Goal: Check status: Check status

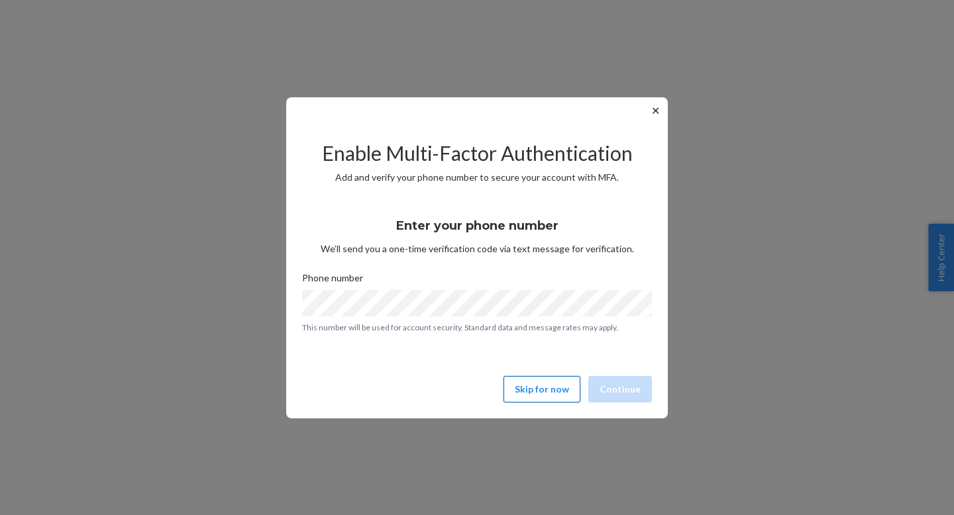
click at [544, 393] on button "Skip for now" at bounding box center [541, 389] width 77 height 26
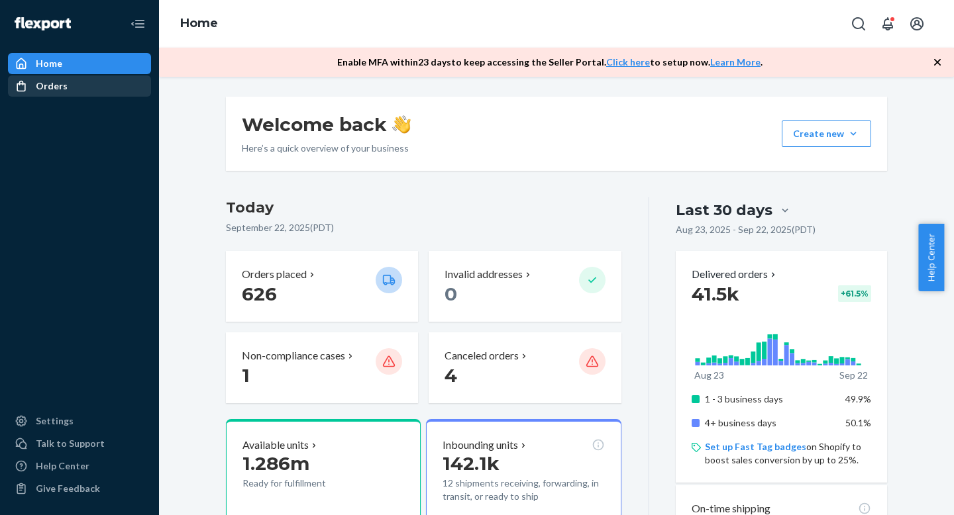
click at [73, 77] on ul "Home Orders Ecommerce Orders Wholesale Orders" at bounding box center [79, 75] width 143 height 45
click at [72, 81] on div "Orders" at bounding box center [79, 86] width 140 height 19
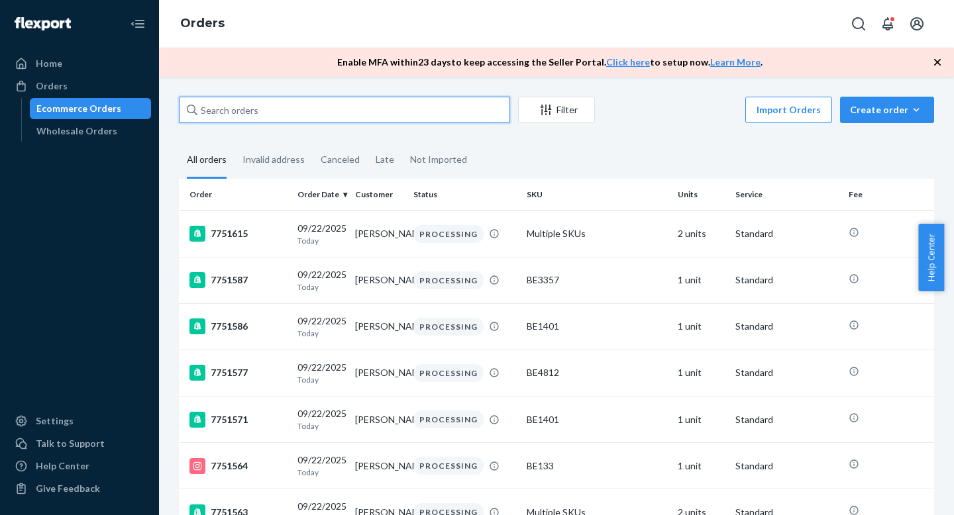
click at [253, 114] on input "text" at bounding box center [344, 110] width 331 height 26
paste input "7708871"
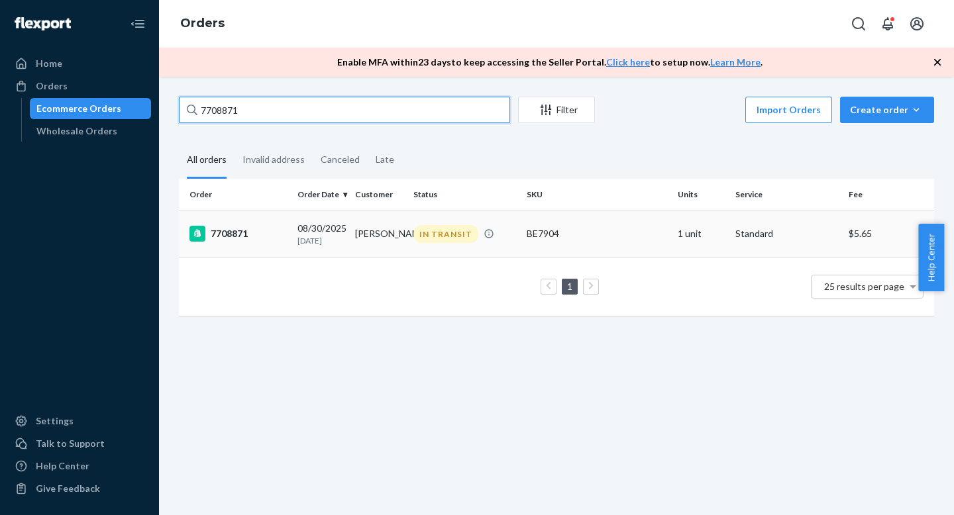
type input "7708871"
click at [278, 223] on td "7708871" at bounding box center [235, 234] width 113 height 46
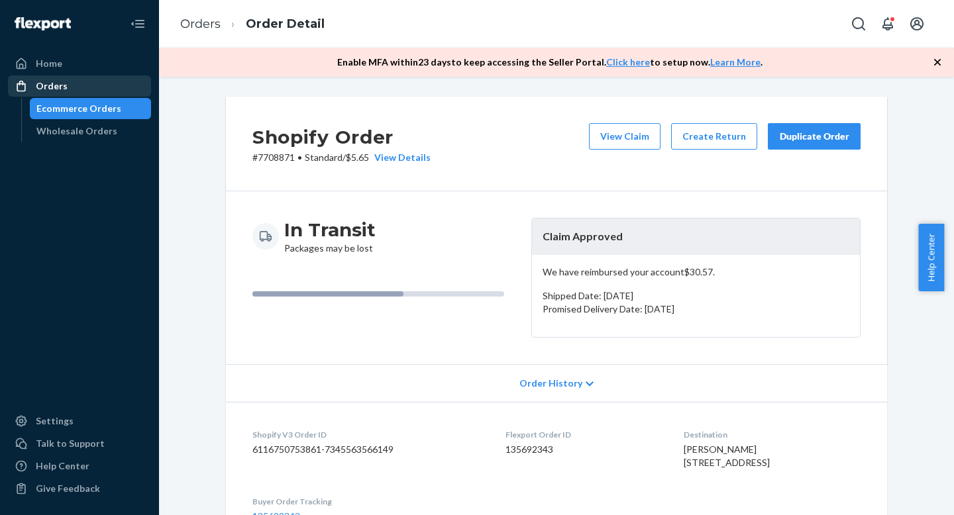
click at [109, 81] on div "Orders" at bounding box center [79, 86] width 140 height 19
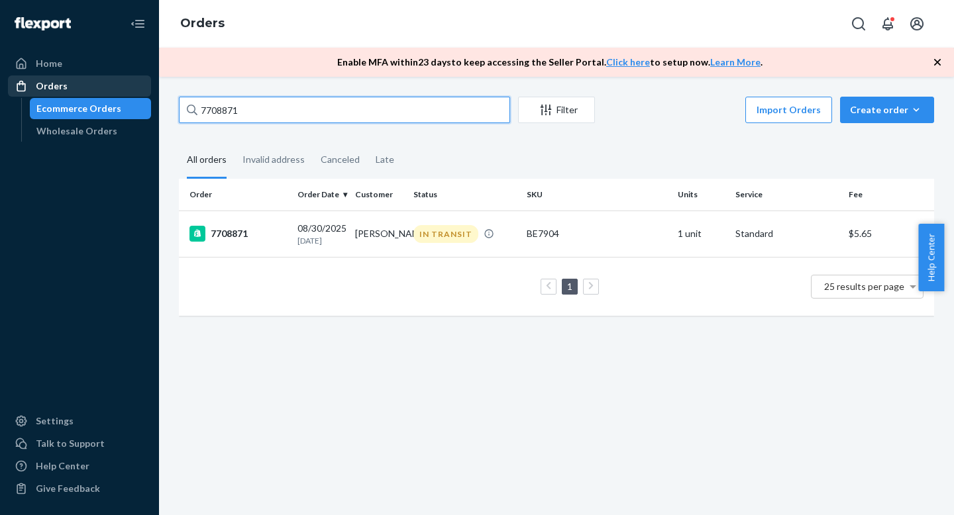
drag, startPoint x: 262, startPoint y: 111, endPoint x: 150, endPoint y: 93, distance: 114.1
click at [150, 93] on div "Home Orders Ecommerce Orders Wholesale Orders Settings Talk to Support Help Cen…" at bounding box center [477, 257] width 954 height 515
paste input "12192"
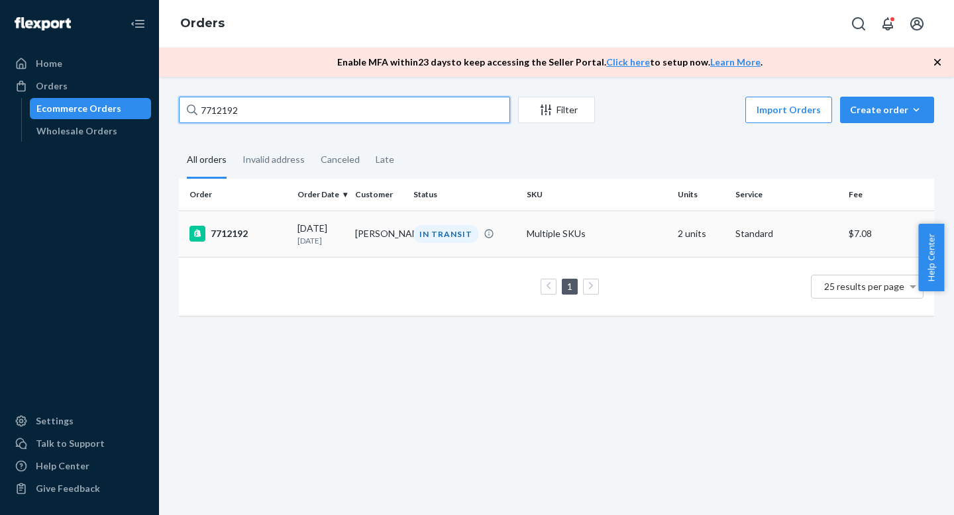
type input "7712192"
click at [274, 233] on div "7712192" at bounding box center [237, 234] width 97 height 16
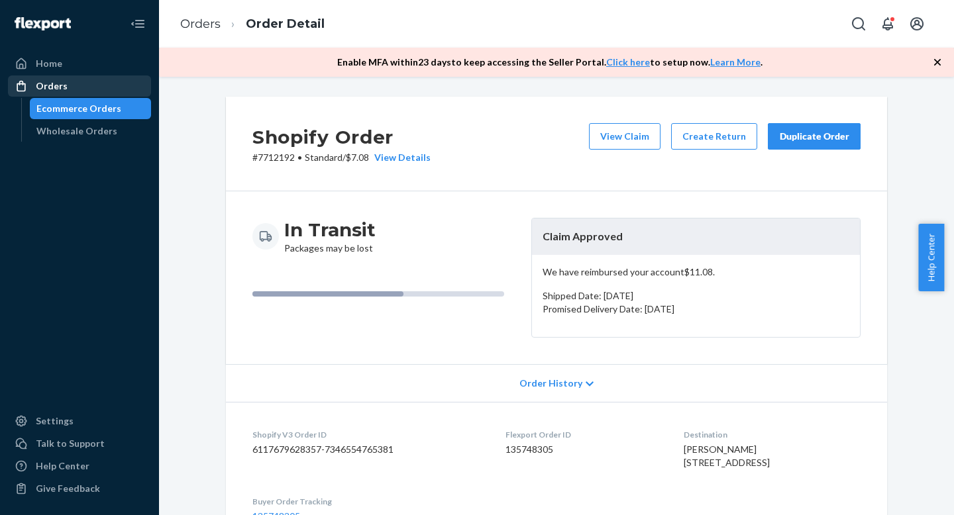
click at [90, 82] on div "Orders" at bounding box center [79, 86] width 140 height 19
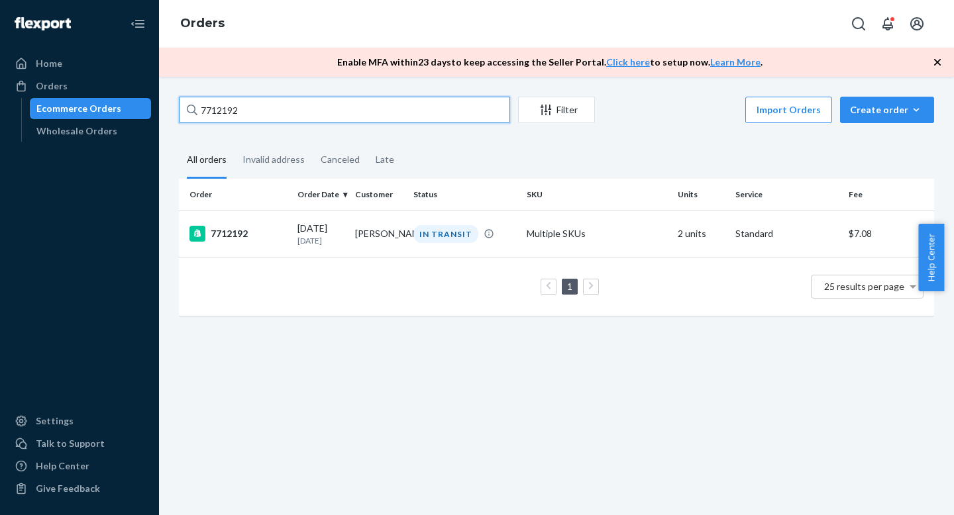
drag, startPoint x: 247, startPoint y: 114, endPoint x: 122, endPoint y: 99, distance: 126.0
click at [122, 99] on div "Home Orders Ecommerce Orders Wholesale Orders Settings Talk to Support Help Cen…" at bounding box center [477, 257] width 954 height 515
paste input "7241"
type input "7717241"
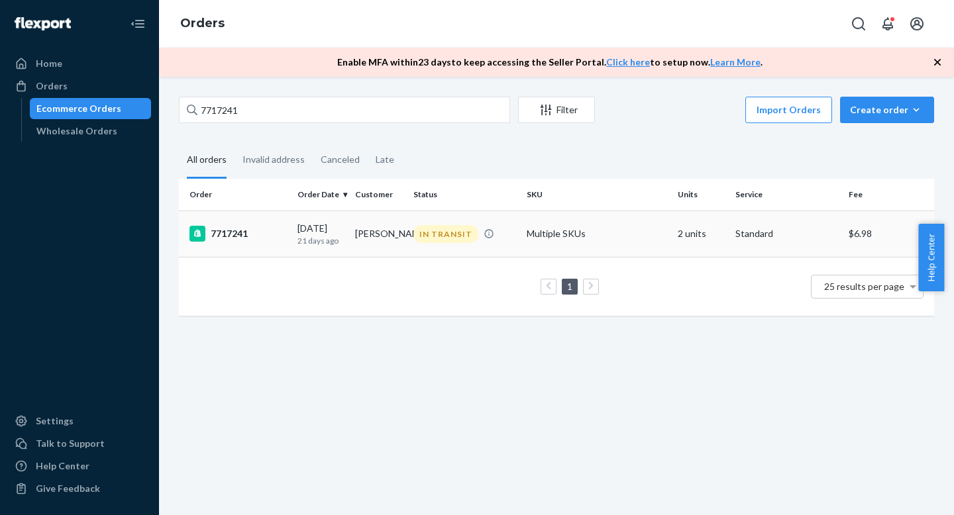
click at [265, 233] on div "7717241" at bounding box center [237, 234] width 97 height 16
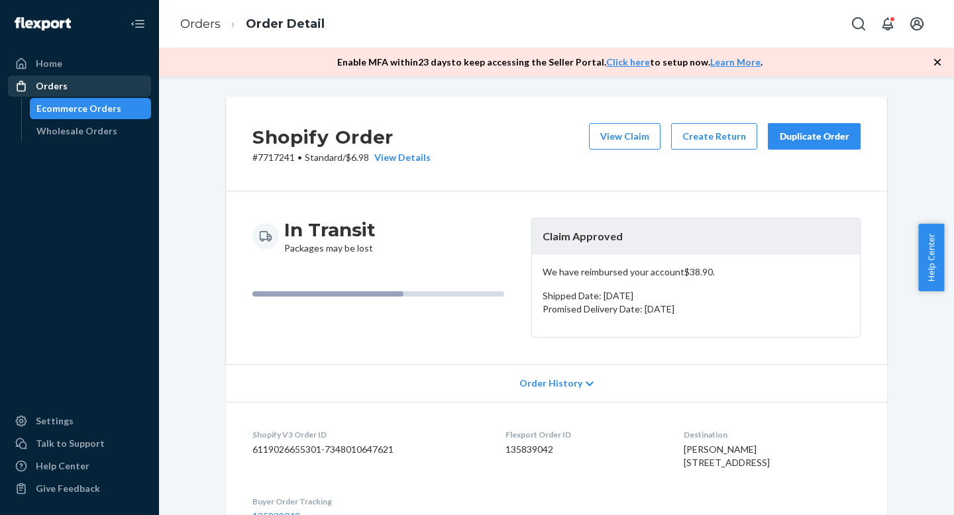
click at [115, 83] on div "Orders" at bounding box center [79, 86] width 140 height 19
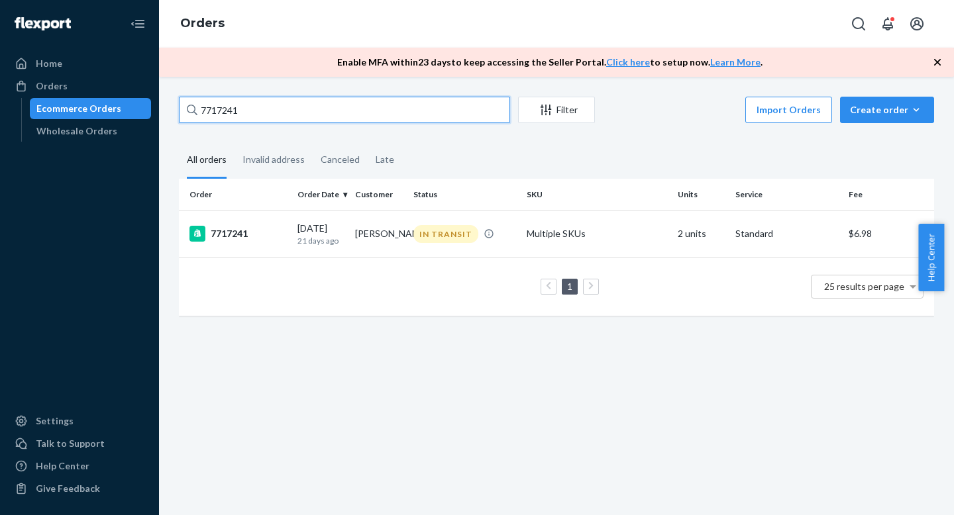
drag, startPoint x: 248, startPoint y: 110, endPoint x: 130, endPoint y: 103, distance: 118.7
click at [131, 104] on div "Home Orders Ecommerce Orders Wholesale Orders Settings Talk to Support Help Cen…" at bounding box center [477, 257] width 954 height 515
paste input "689610"
type input "7689610"
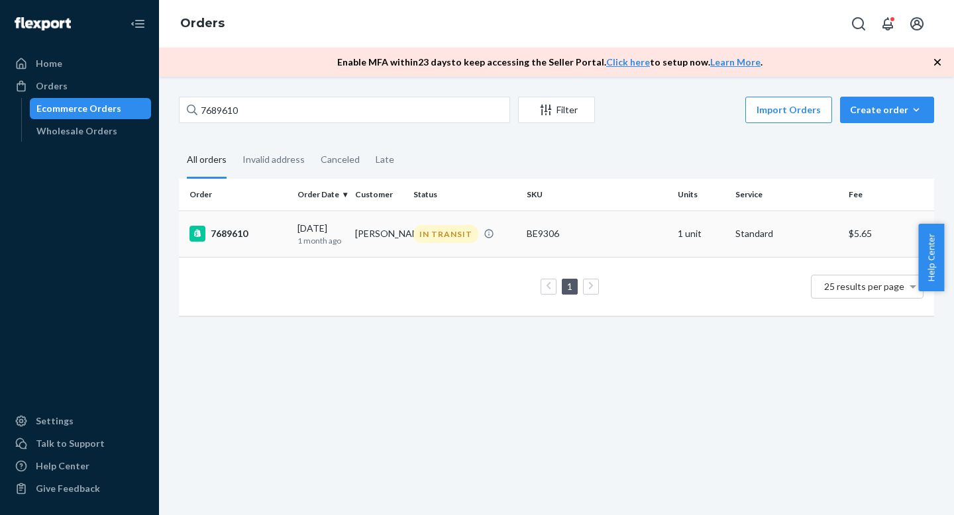
click at [254, 232] on div "7689610" at bounding box center [237, 234] width 97 height 16
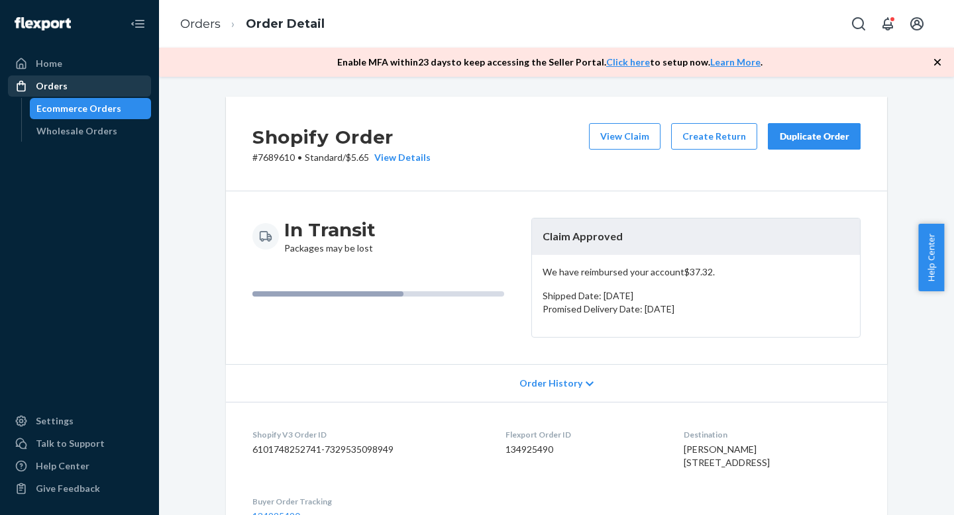
click at [68, 83] on div "Orders" at bounding box center [79, 86] width 140 height 19
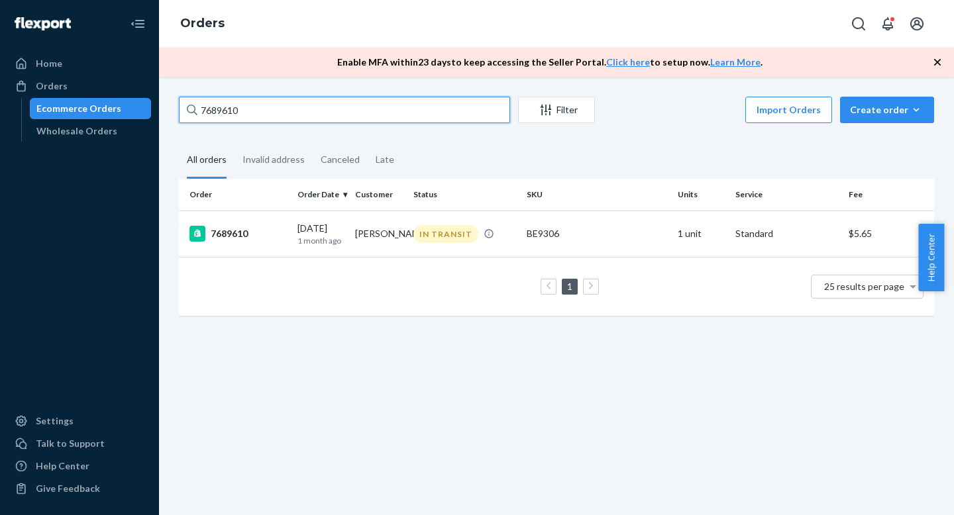
drag, startPoint x: 254, startPoint y: 115, endPoint x: 160, endPoint y: 105, distance: 93.8
click at [160, 105] on div "7689610 Filter Import Orders Create order Ecommerce order Removal order All ord…" at bounding box center [556, 296] width 795 height 438
paste input "717107"
type input "7717107"
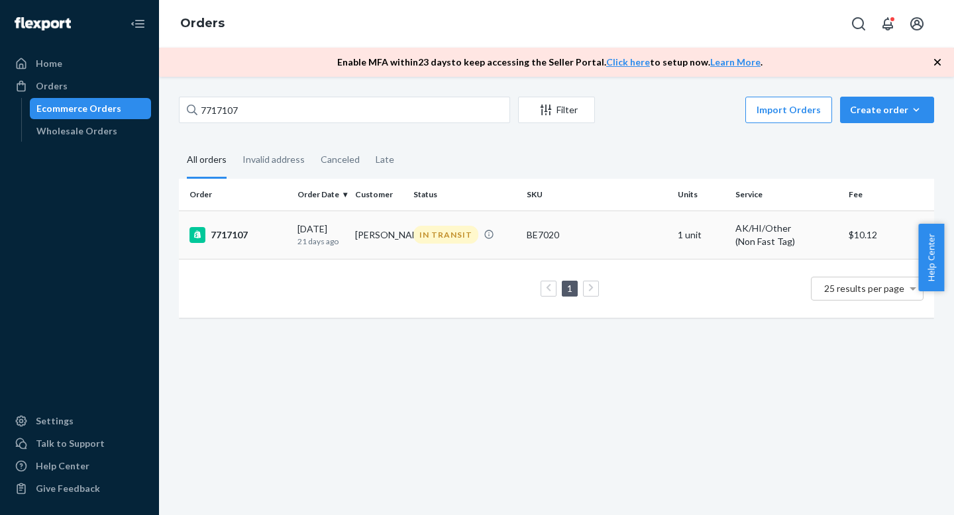
click at [319, 239] on p "21 days ago" at bounding box center [320, 241] width 47 height 11
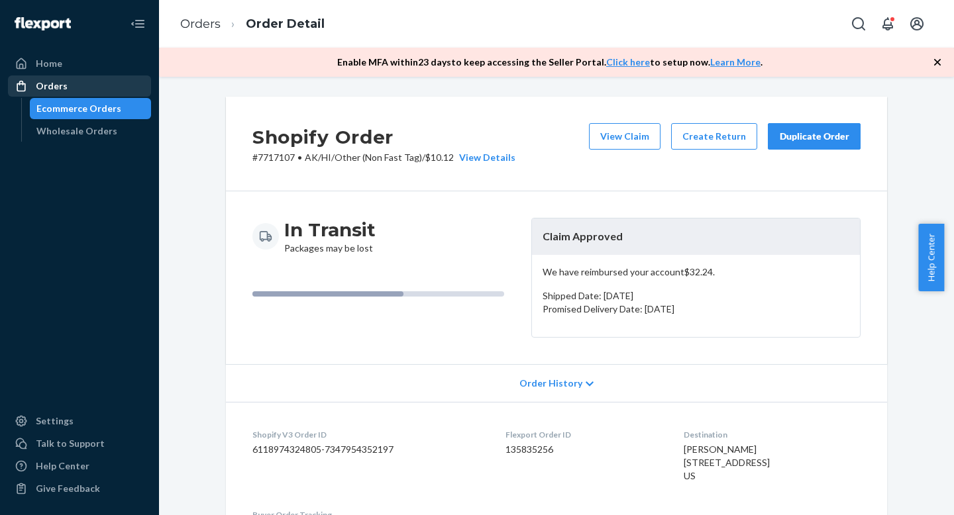
click at [84, 77] on div "Orders" at bounding box center [79, 86] width 140 height 19
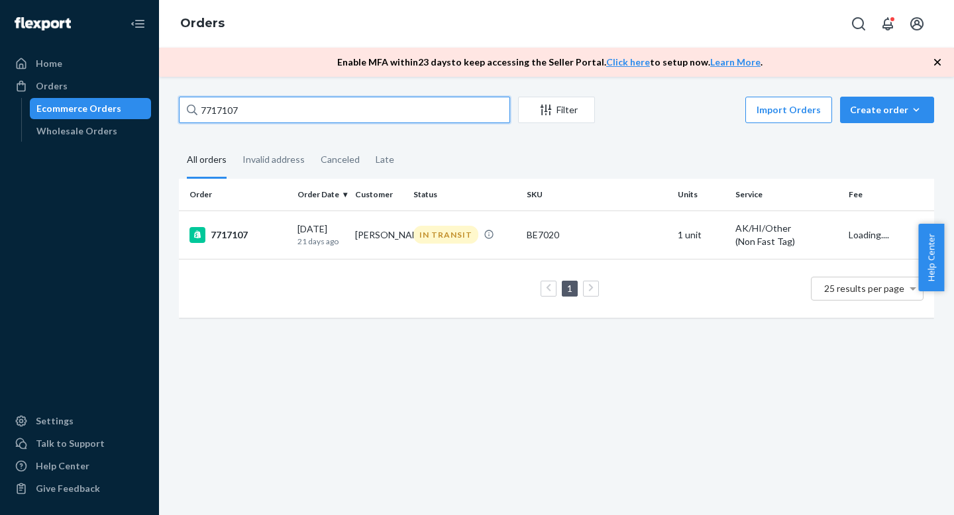
drag, startPoint x: 237, startPoint y: 117, endPoint x: 128, endPoint y: 98, distance: 110.8
click at [128, 98] on div "Home Orders Ecommerce Orders Wholesale Orders Settings Talk to Support Help Cen…" at bounding box center [477, 257] width 954 height 515
paste input "697326"
type input "7697326"
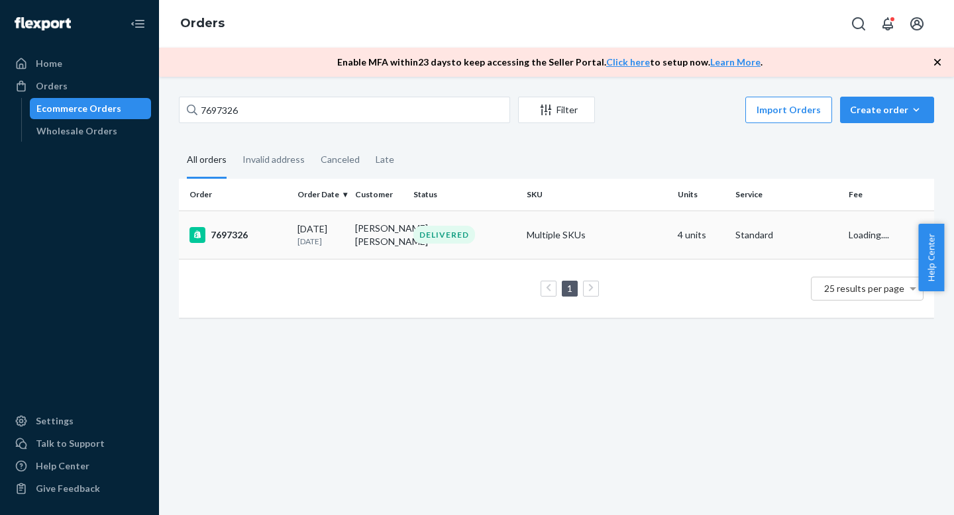
click at [281, 221] on td "7697326" at bounding box center [235, 235] width 113 height 48
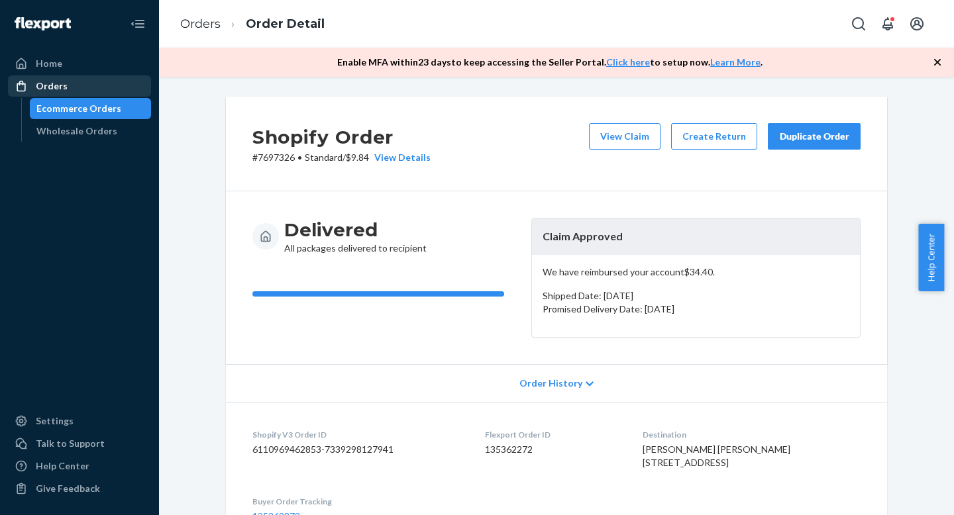
click at [102, 88] on div "Orders" at bounding box center [79, 86] width 140 height 19
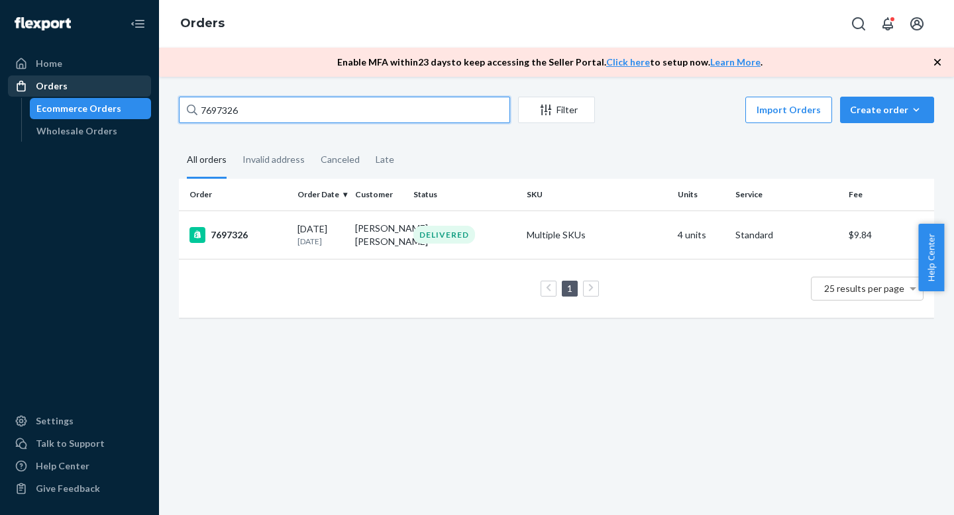
drag, startPoint x: 225, startPoint y: 108, endPoint x: 143, endPoint y: 84, distance: 85.5
click at [143, 84] on div "Home Orders Ecommerce Orders Wholesale Orders Settings Talk to Support Help Cen…" at bounding box center [477, 257] width 954 height 515
paste input "9467"
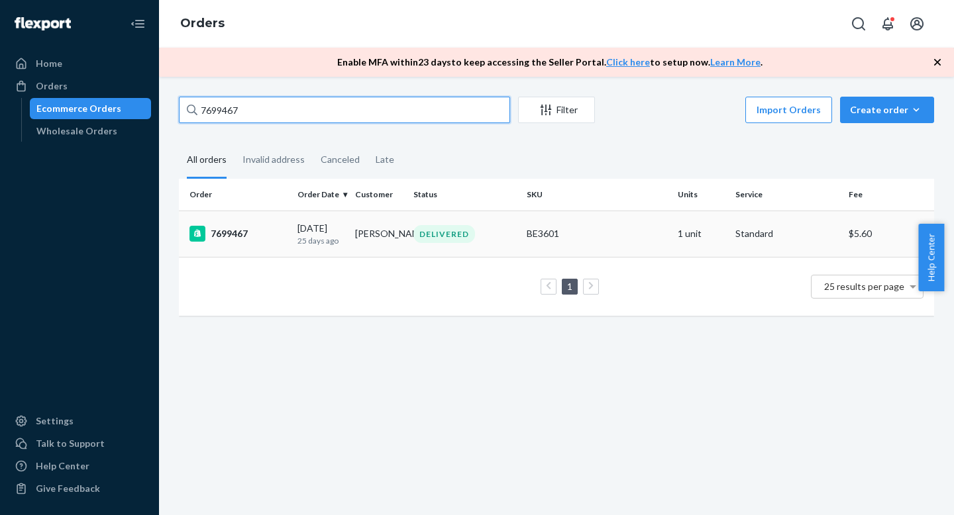
type input "7699467"
click at [264, 234] on div "7699467" at bounding box center [237, 234] width 97 height 16
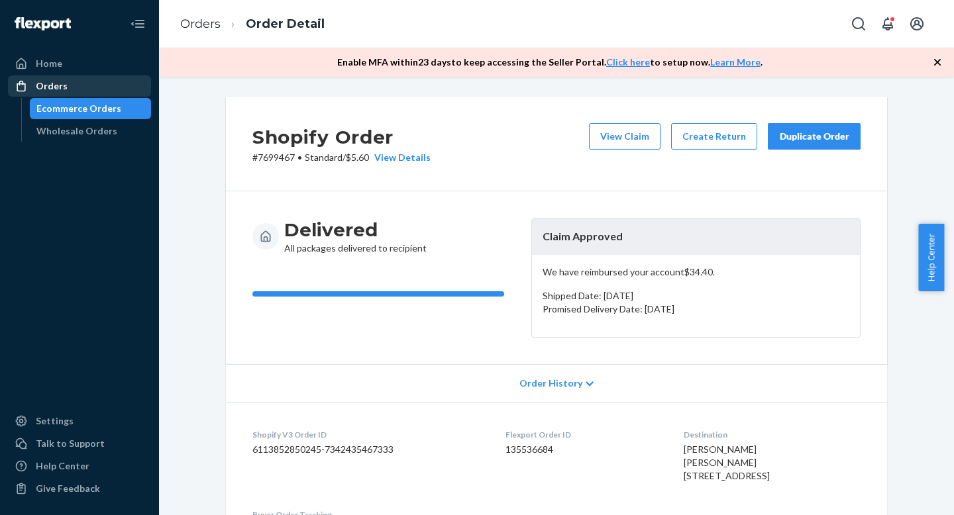
click at [97, 90] on div "Orders" at bounding box center [79, 86] width 140 height 19
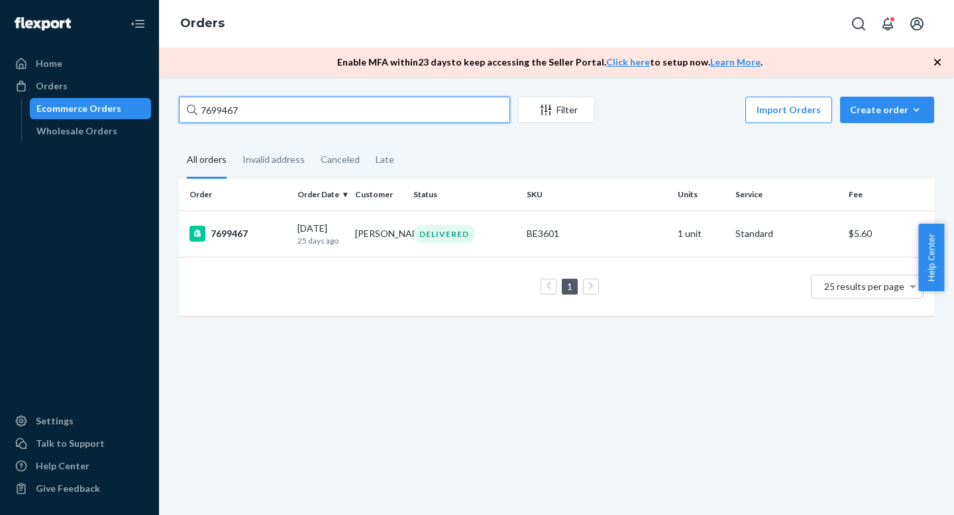
drag, startPoint x: 234, startPoint y: 109, endPoint x: 138, endPoint y: 98, distance: 96.6
click at [138, 97] on div "Home Orders Ecommerce Orders Wholesale Orders Settings Talk to Support Help Cen…" at bounding box center [477, 257] width 954 height 515
paste input "710959"
type input "7710959"
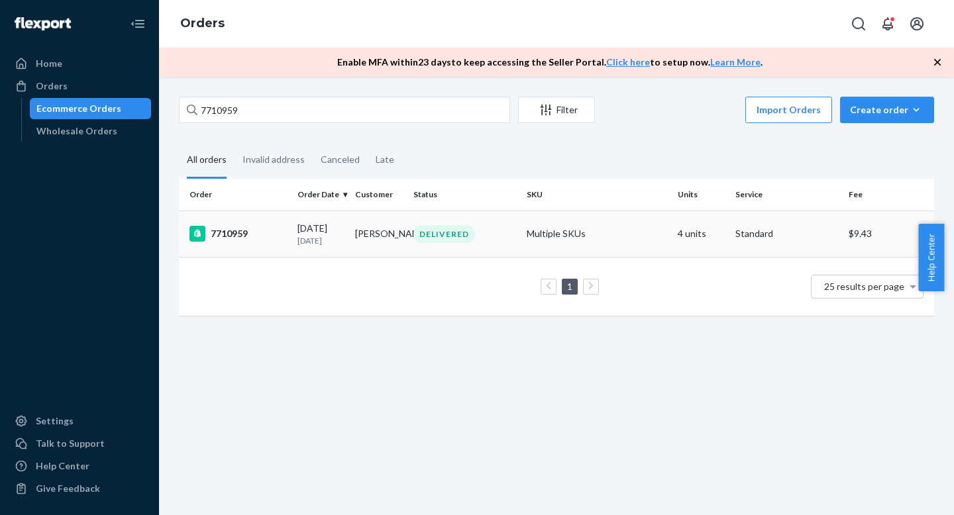
click at [249, 236] on div "7710959" at bounding box center [237, 234] width 97 height 16
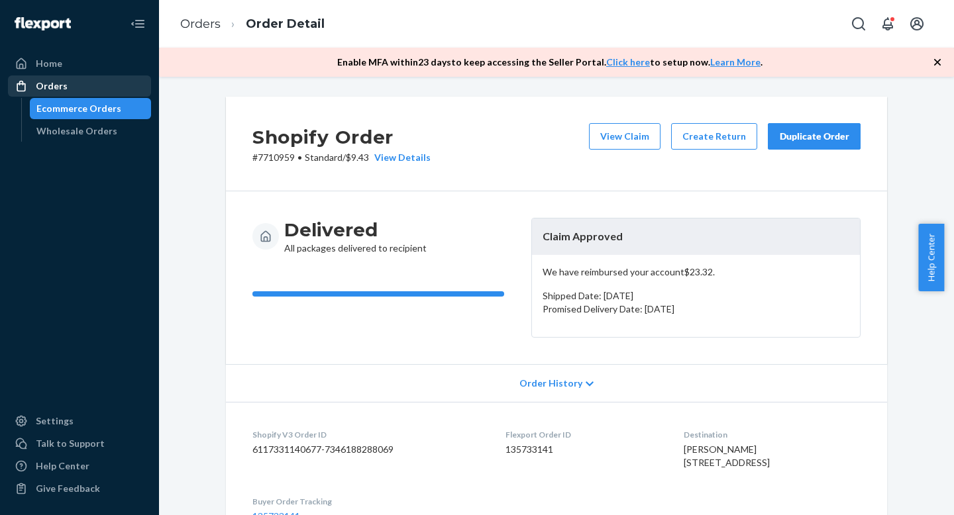
drag, startPoint x: 64, startPoint y: 90, endPoint x: 88, endPoint y: 90, distance: 23.8
click at [64, 89] on div "Orders" at bounding box center [52, 85] width 32 height 13
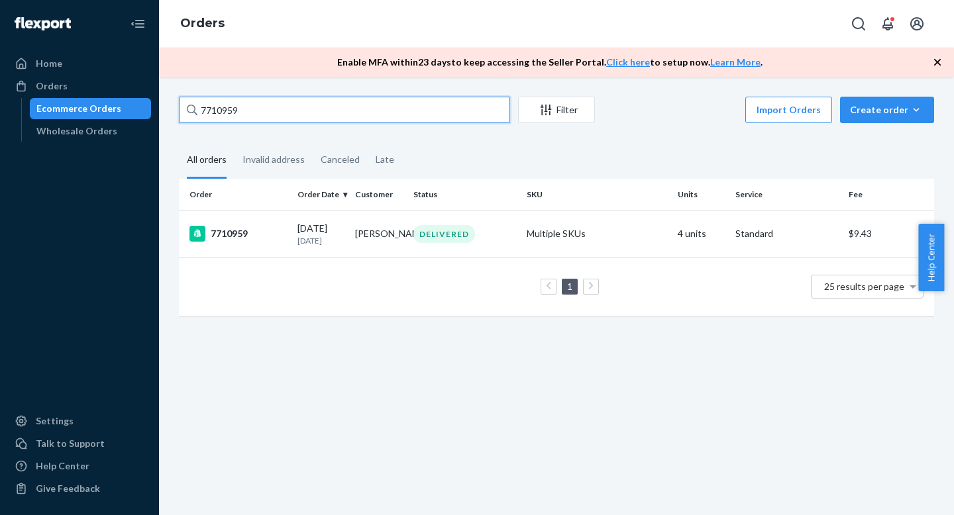
drag, startPoint x: 245, startPoint y: 113, endPoint x: 127, endPoint y: 102, distance: 118.4
click at [126, 100] on div "Home Orders Ecommerce Orders Wholesale Orders Settings Talk to Support Help Cen…" at bounding box center [477, 257] width 954 height 515
paste input "6540"
type input "7716540"
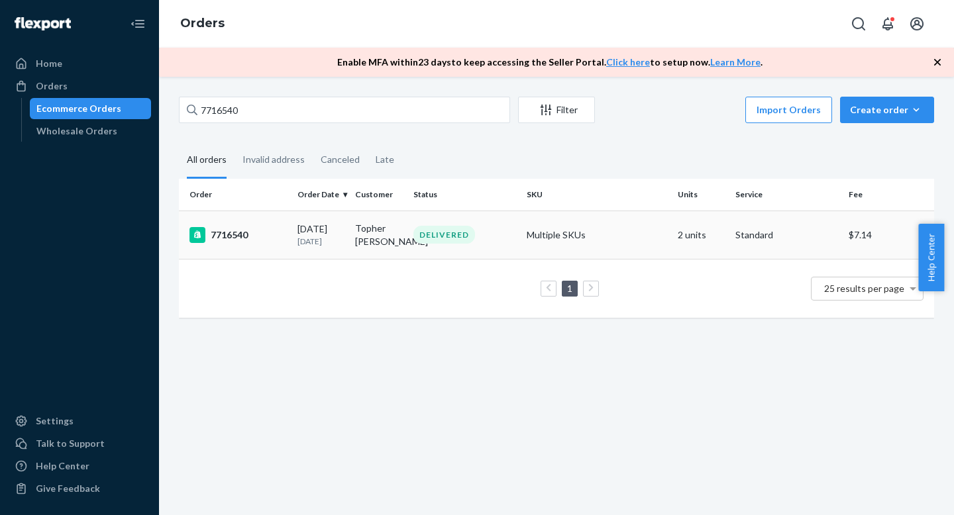
click at [262, 239] on div "7716540" at bounding box center [237, 235] width 97 height 16
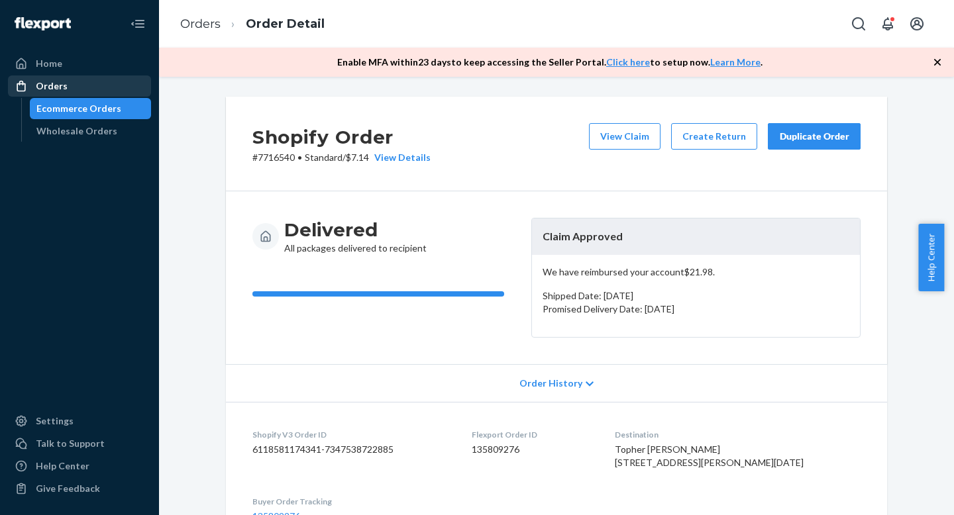
click at [101, 90] on div "Orders" at bounding box center [79, 86] width 140 height 19
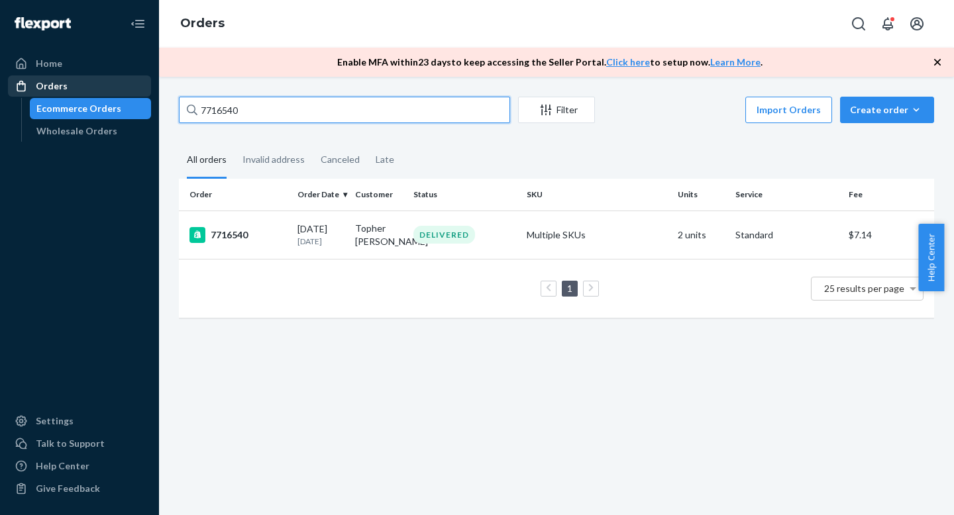
drag, startPoint x: 234, startPoint y: 111, endPoint x: 134, endPoint y: 89, distance: 102.4
click at [134, 89] on div "Home Orders Ecommerce Orders Wholesale Orders Settings Talk to Support Help Cen…" at bounding box center [477, 257] width 954 height 515
paste input "26124"
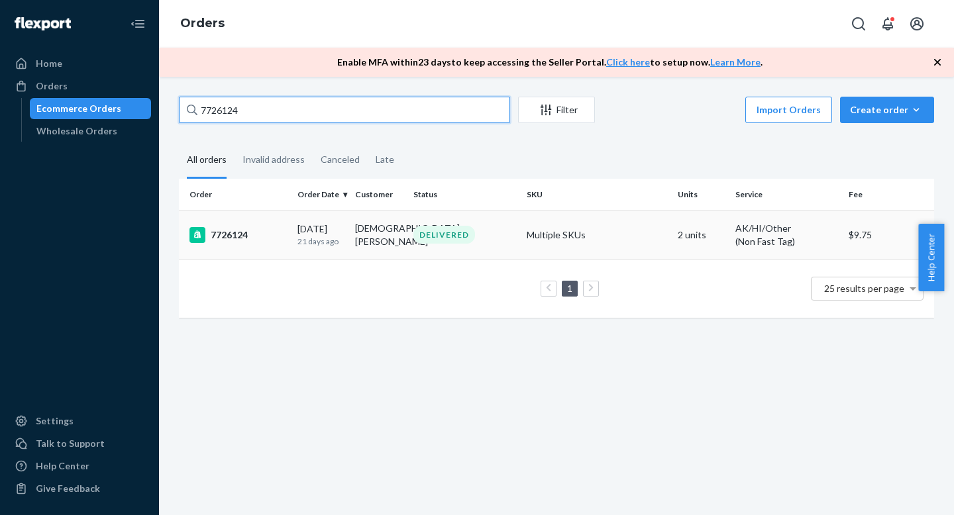
type input "7726124"
click at [263, 224] on td "7726124" at bounding box center [235, 235] width 113 height 48
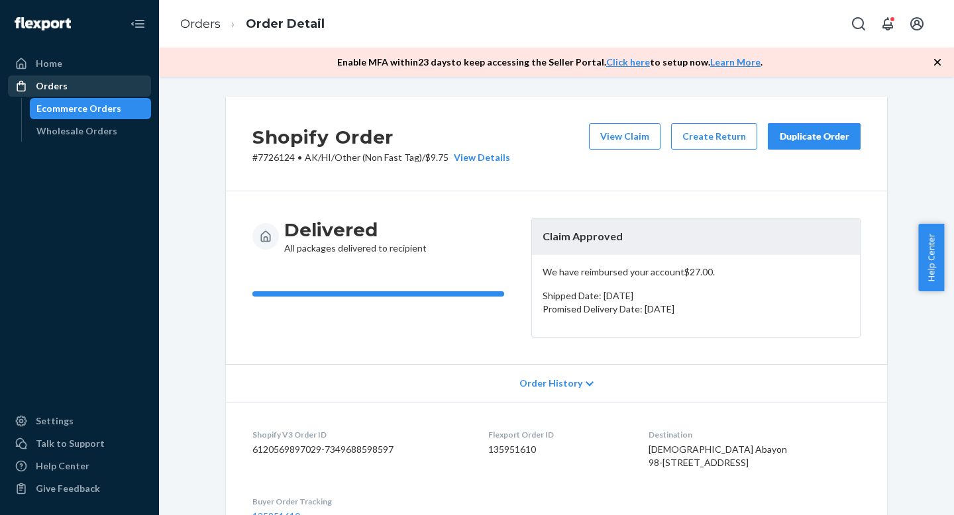
click at [93, 83] on div "Orders" at bounding box center [79, 86] width 140 height 19
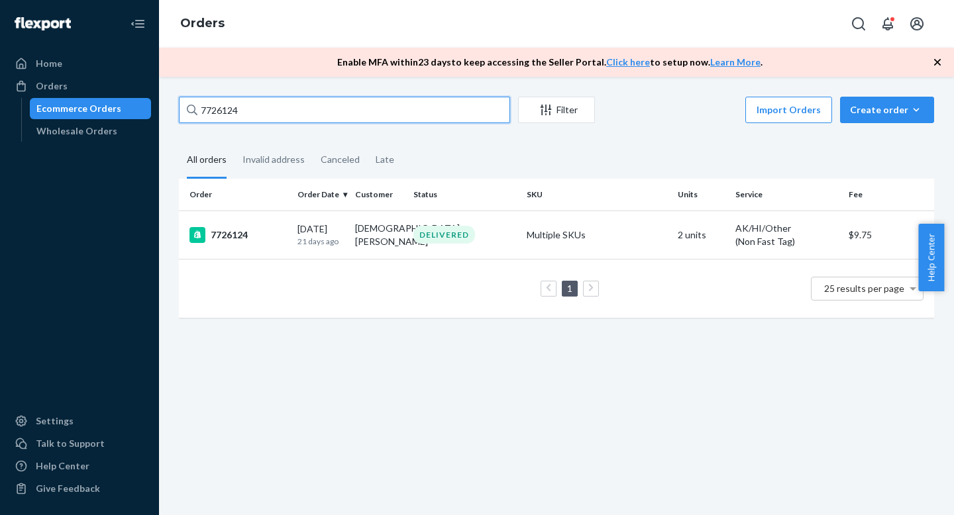
drag, startPoint x: 253, startPoint y: 106, endPoint x: 150, endPoint y: 97, distance: 103.0
click at [150, 97] on div "Home Orders Ecommerce Orders Wholesale Orders Settings Talk to Support Help Cen…" at bounding box center [477, 257] width 954 height 515
paste input "14073"
type input "7714073"
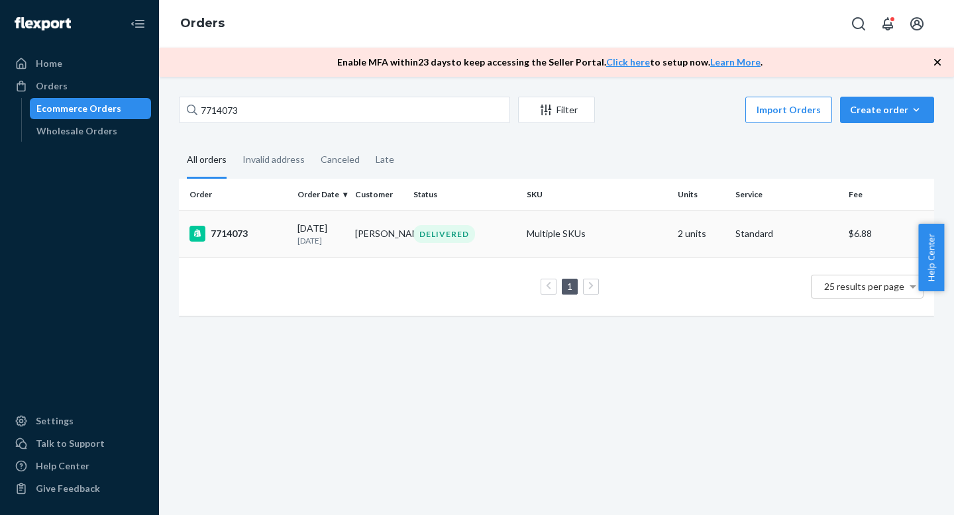
click at [335, 228] on div "[DATE] [DATE]" at bounding box center [320, 234] width 47 height 25
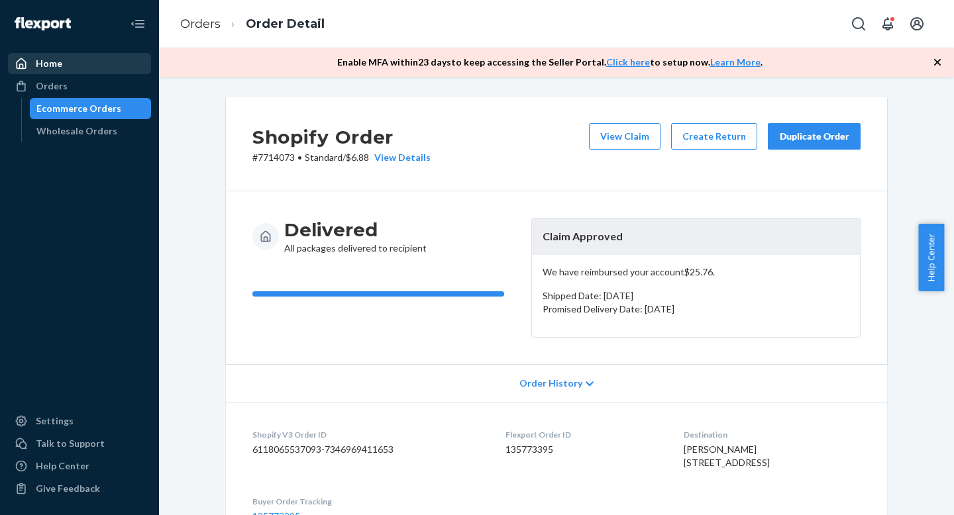
click at [55, 59] on div "Home" at bounding box center [49, 63] width 26 height 13
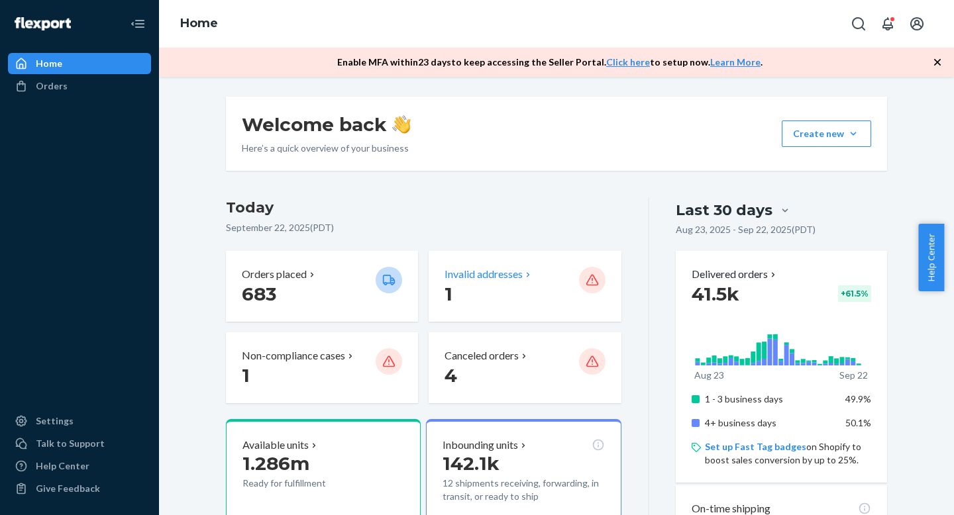
click at [462, 274] on p "Invalid addresses" at bounding box center [483, 274] width 78 height 15
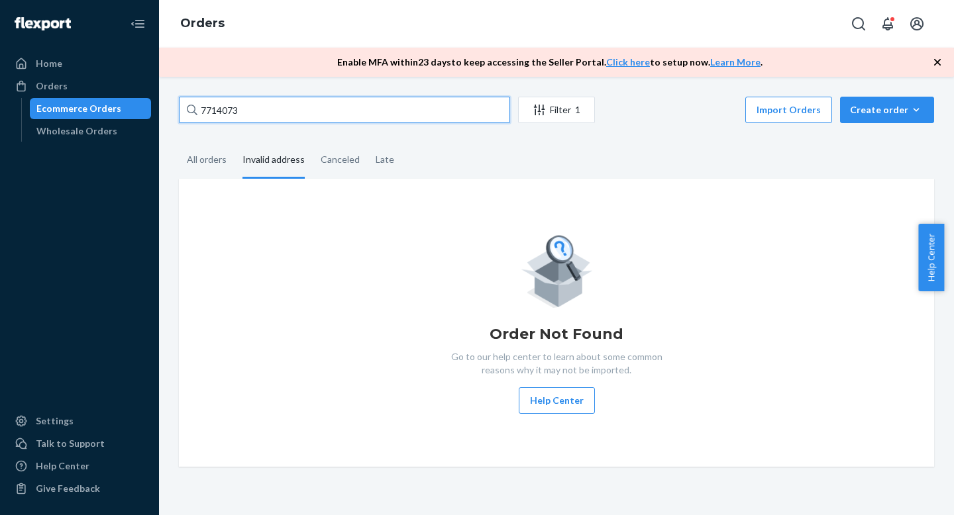
drag, startPoint x: 195, startPoint y: 112, endPoint x: 185, endPoint y: 111, distance: 10.0
click at [185, 112] on input "7714073" at bounding box center [344, 110] width 331 height 26
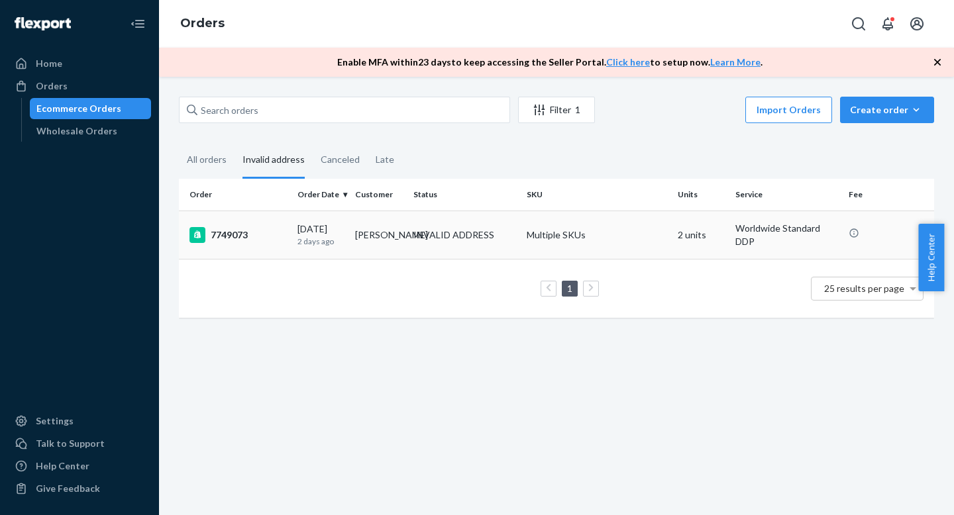
click at [373, 234] on td "[PERSON_NAME]" at bounding box center [379, 235] width 58 height 48
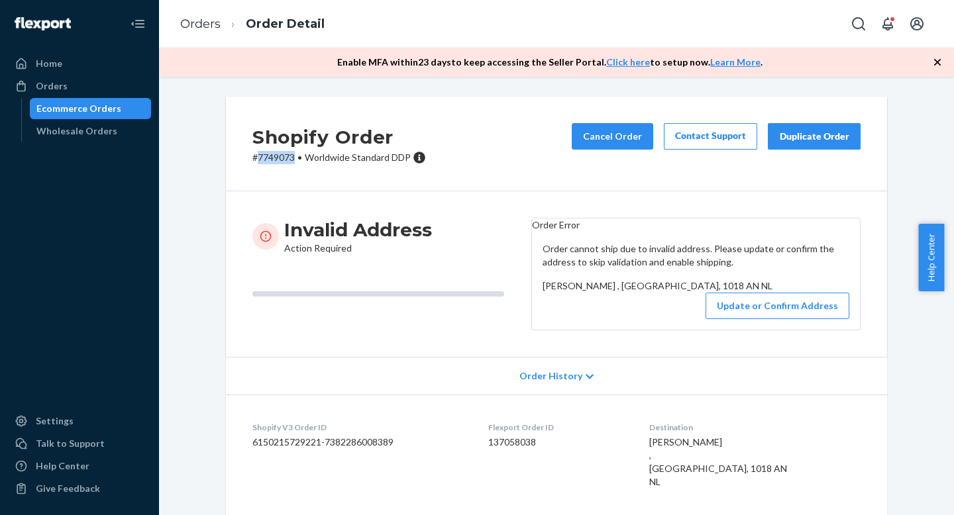
copy p "7749073"
drag, startPoint x: 290, startPoint y: 157, endPoint x: 254, endPoint y: 146, distance: 38.1
click at [254, 158] on p "# 7749073 • Worldwide Standard DDP" at bounding box center [339, 157] width 174 height 13
click at [78, 79] on div "Orders" at bounding box center [79, 86] width 140 height 19
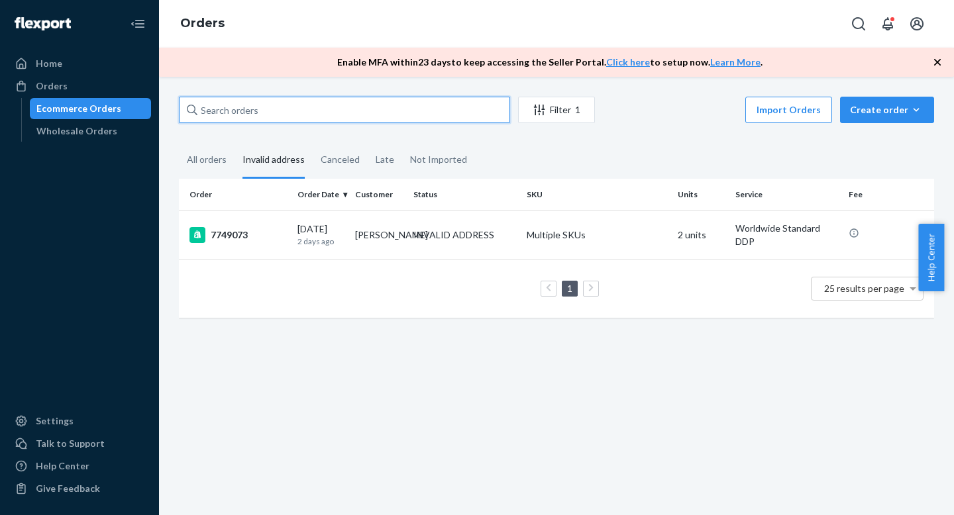
click at [248, 105] on input "text" at bounding box center [344, 110] width 331 height 26
paste input "7719017"
type input "7719017"
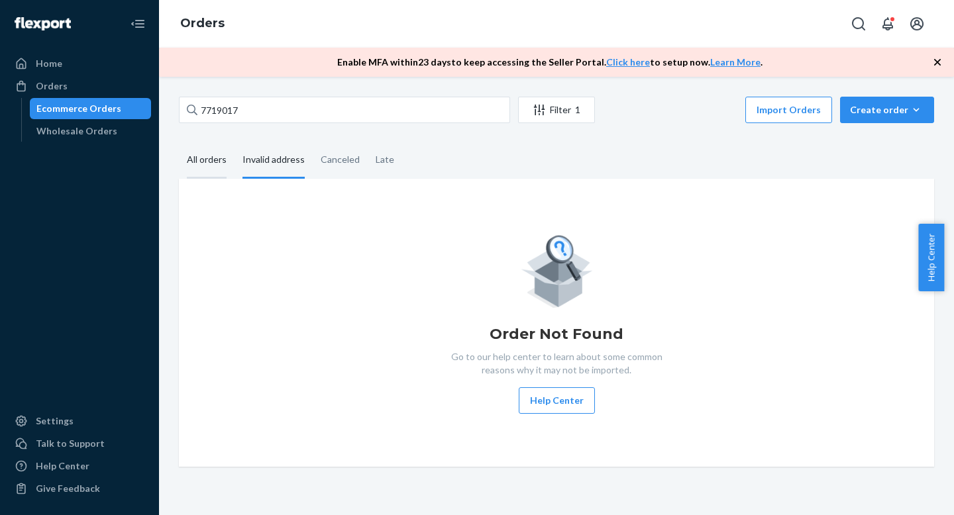
click at [209, 163] on div "All orders" at bounding box center [207, 160] width 40 height 36
click at [179, 142] on input "All orders" at bounding box center [179, 142] width 0 height 0
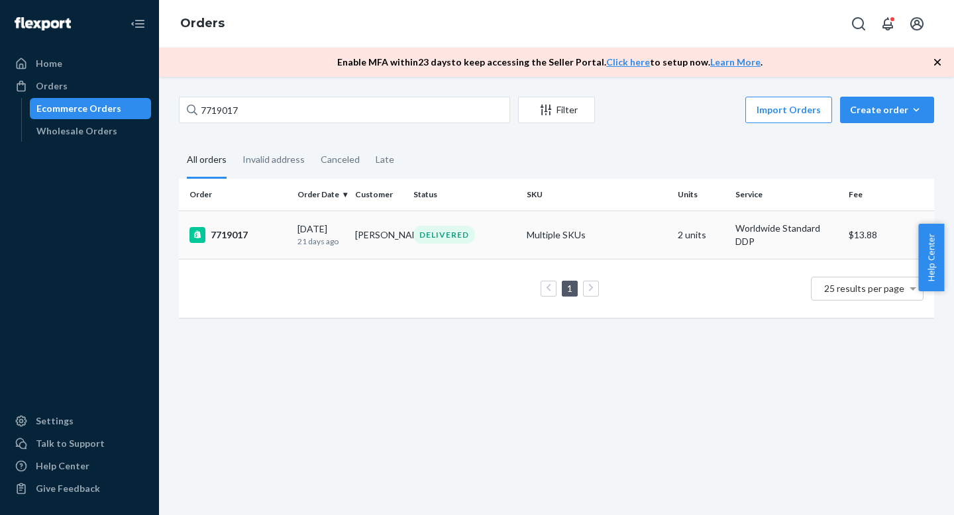
click at [309, 228] on div "[DATE] [DATE]" at bounding box center [320, 235] width 47 height 25
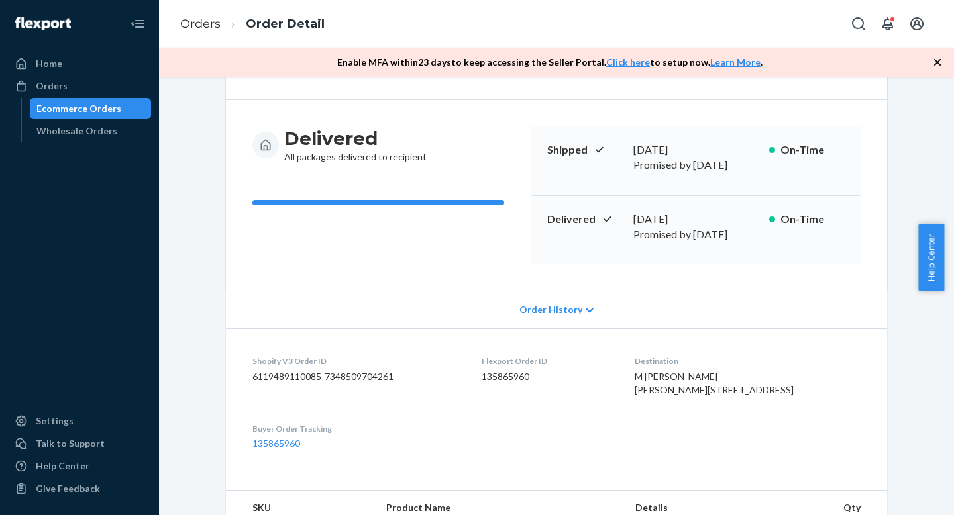
scroll to position [93, 0]
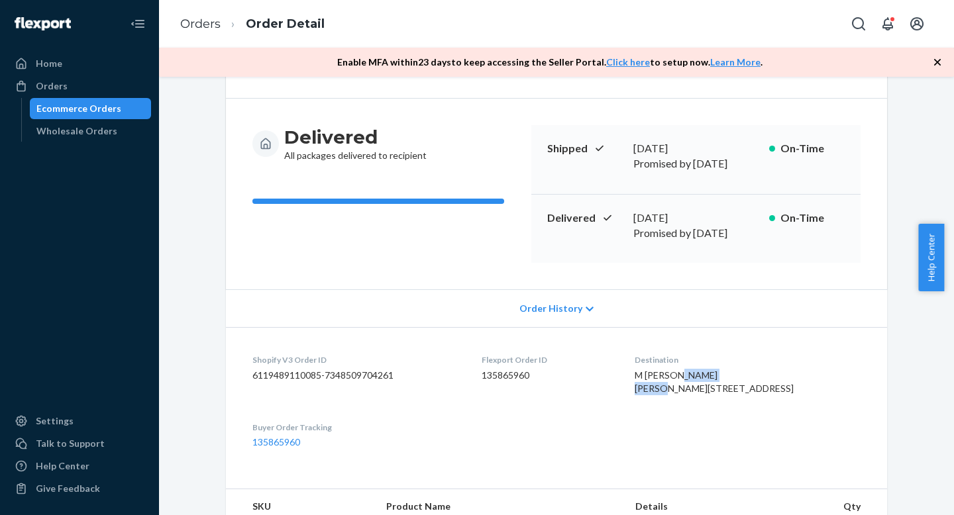
copy span "SPINOZAHOF 32"
drag, startPoint x: 615, startPoint y: 366, endPoint x: 711, endPoint y: 371, distance: 96.1
click at [711, 371] on dl "Shopify V3 Order ID 6119489110085-7348509704261 Flexport Order ID 135865960 Des…" at bounding box center [556, 401] width 661 height 148
click at [69, 64] on div "Home" at bounding box center [79, 63] width 140 height 19
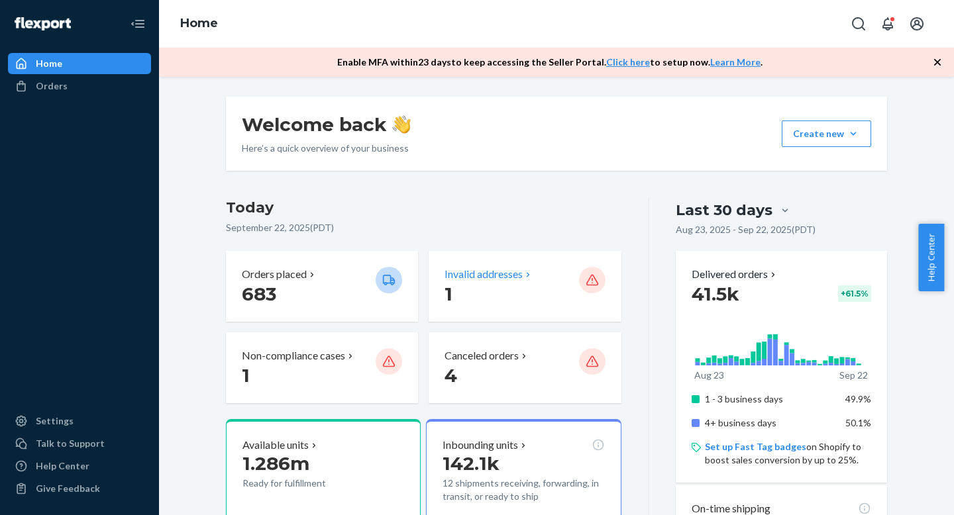
click at [482, 279] on p "Invalid addresses" at bounding box center [483, 274] width 78 height 15
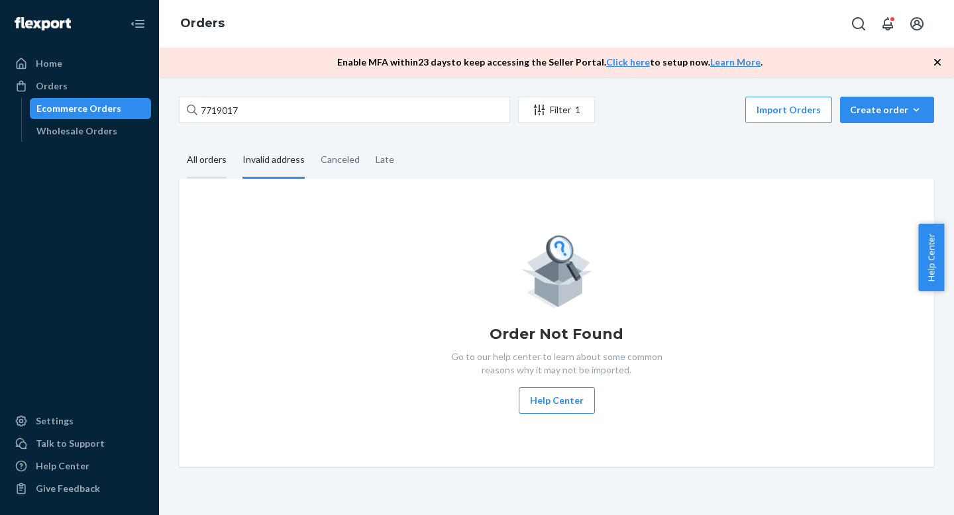
click at [182, 161] on div "All orders" at bounding box center [207, 160] width 56 height 36
click at [179, 142] on input "All orders" at bounding box center [179, 142] width 0 height 0
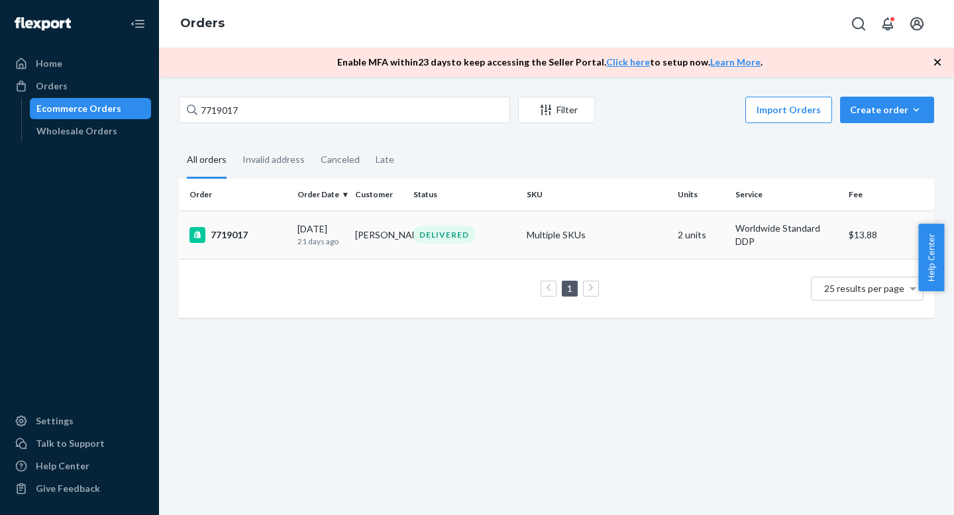
click at [464, 238] on div "DELIVERED" at bounding box center [444, 235] width 62 height 18
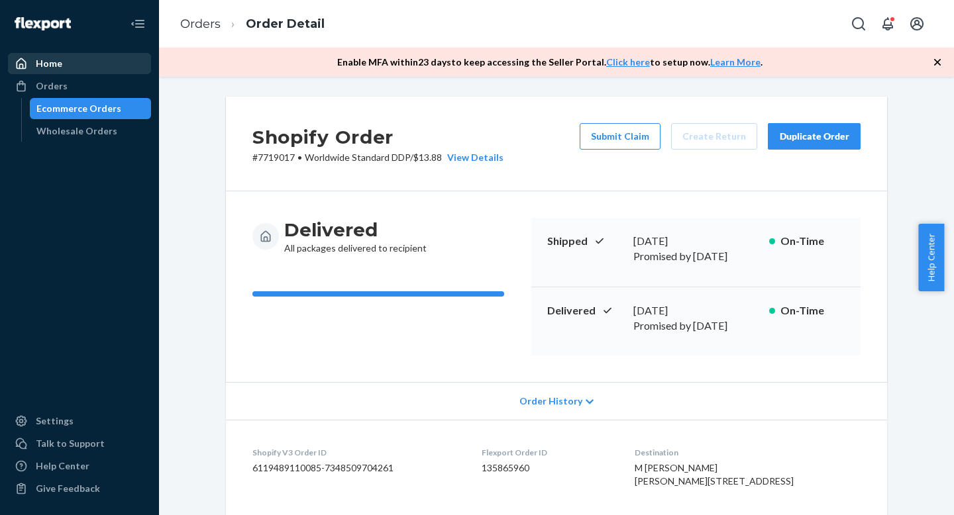
click at [39, 66] on div "Home" at bounding box center [49, 63] width 26 height 13
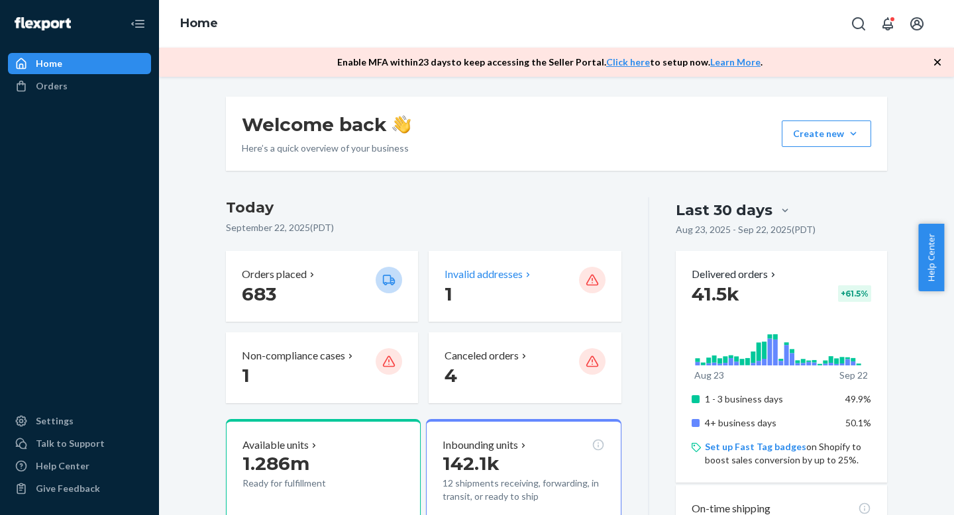
click at [478, 277] on p "Invalid addresses" at bounding box center [483, 274] width 78 height 15
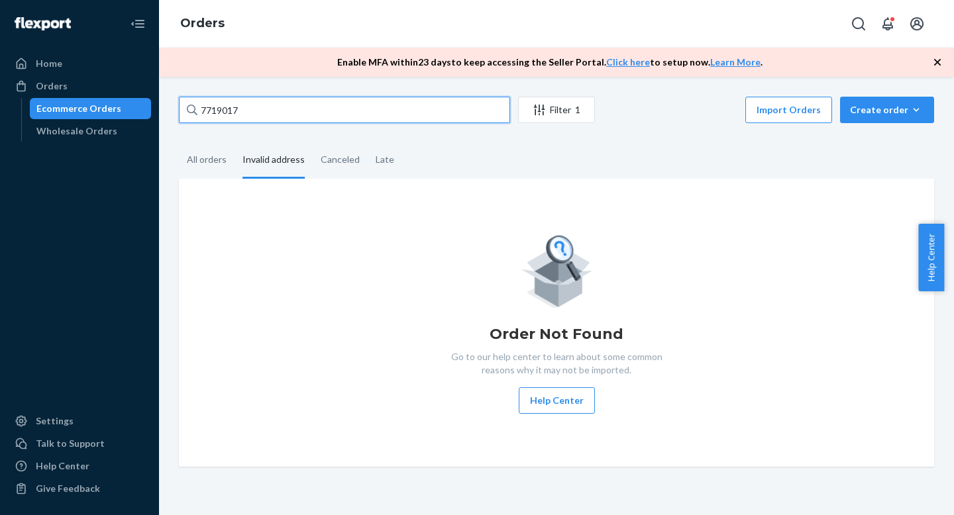
click at [169, 95] on div "7719017 Filter 1 Import Orders Create order Ecommerce order Removal order All o…" at bounding box center [556, 296] width 795 height 438
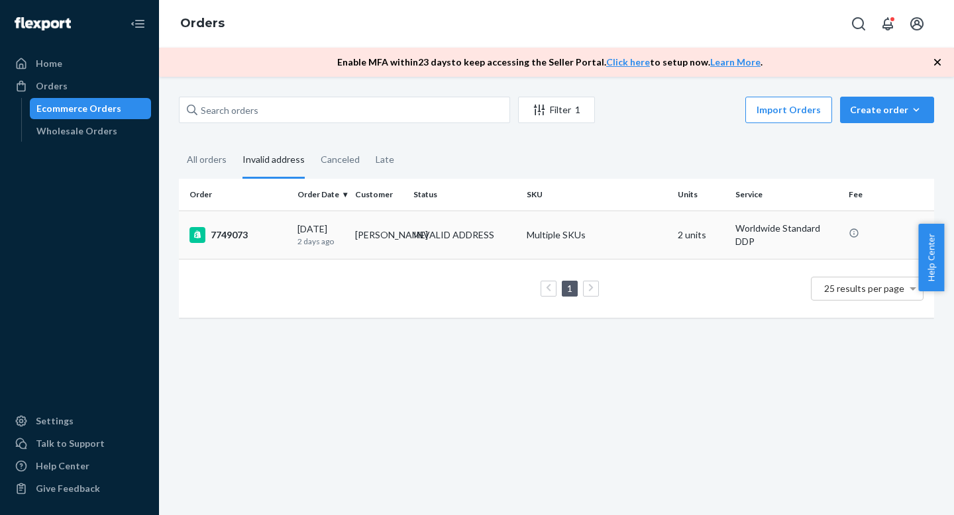
click at [384, 228] on td "[PERSON_NAME]" at bounding box center [379, 235] width 58 height 48
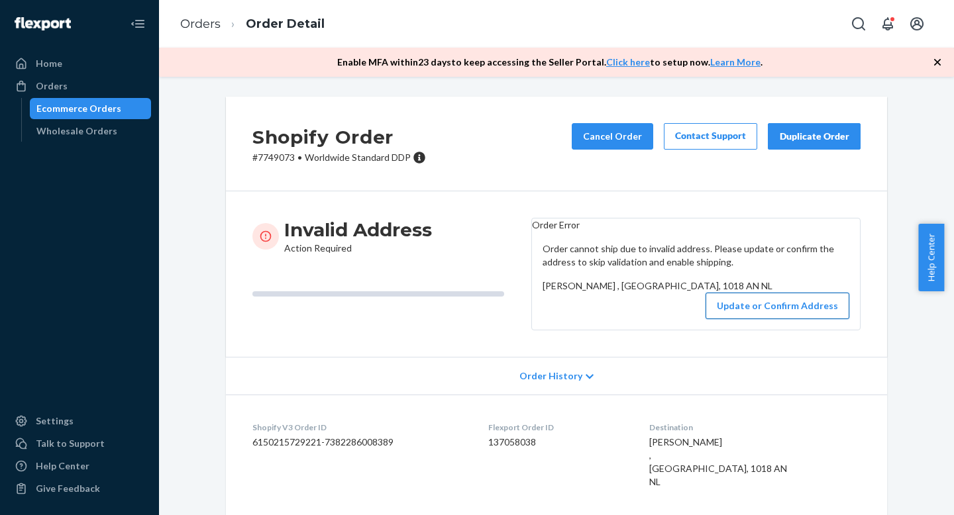
click at [773, 319] on button "Update or Confirm Address" at bounding box center [777, 306] width 144 height 26
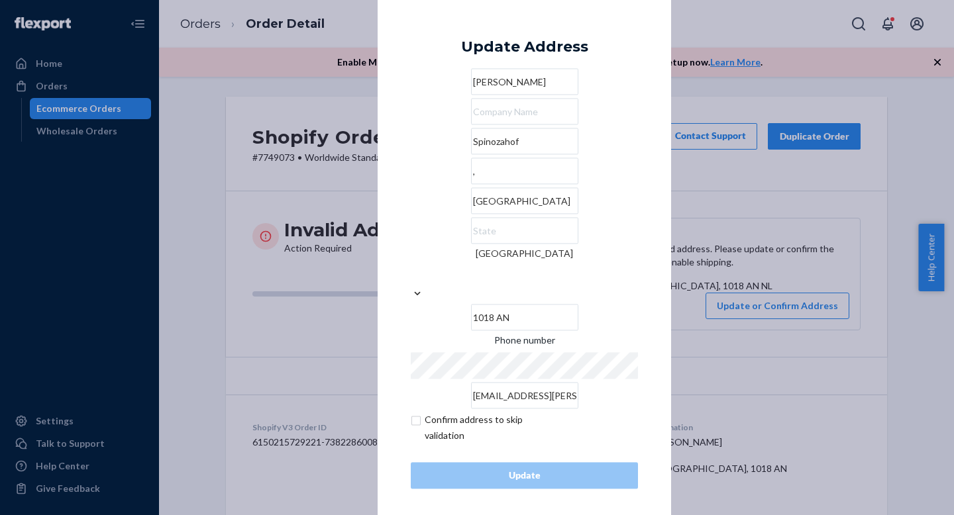
drag, startPoint x: 398, startPoint y: 164, endPoint x: 350, endPoint y: 154, distance: 48.7
click at [351, 154] on div "× Update Address [PERSON_NAME][GEOGRAPHIC_DATA] 1018 AN Phone number [EMAIL_ADD…" at bounding box center [477, 257] width 954 height 515
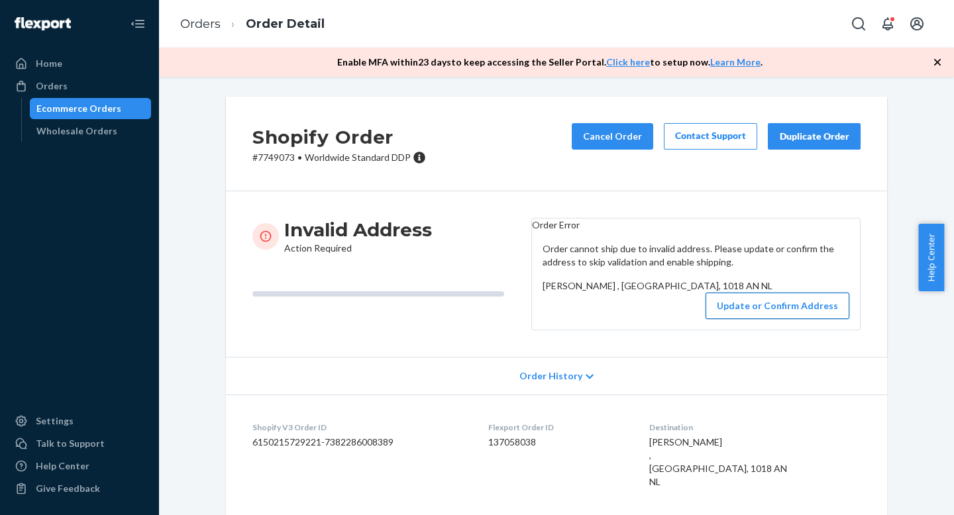
click at [760, 319] on button "Update or Confirm Address" at bounding box center [777, 306] width 144 height 26
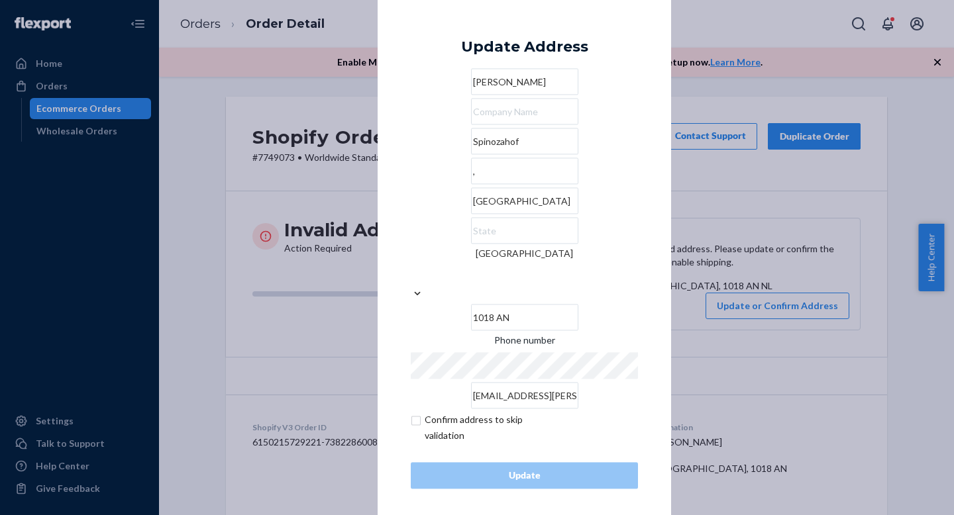
click at [489, 155] on input "Spinozahof" at bounding box center [524, 141] width 107 height 26
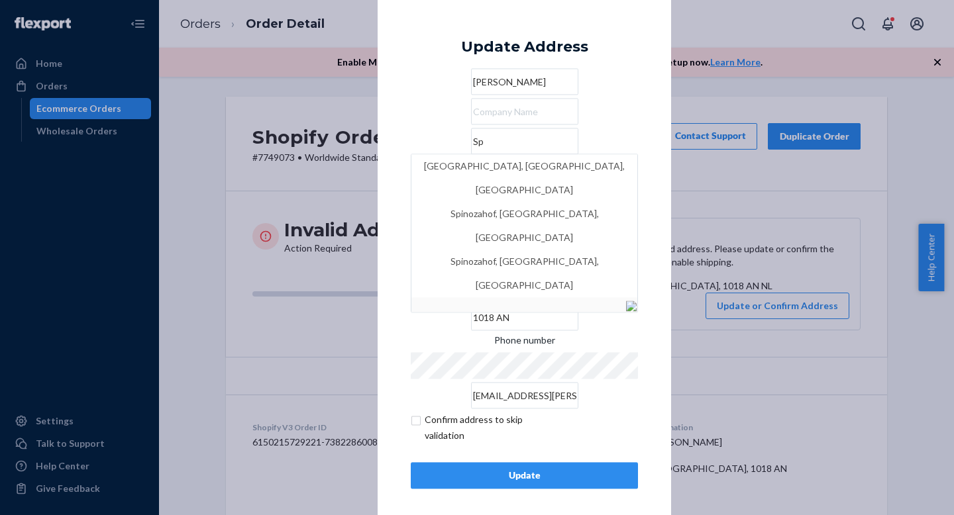
type input "S"
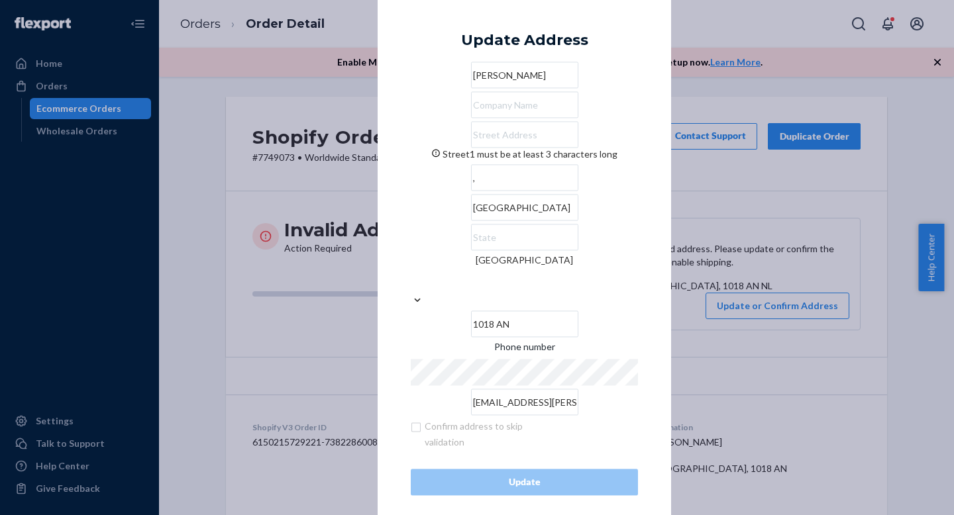
paste input "SPINOZAHOF 32"
click at [471, 208] on input "[GEOGRAPHIC_DATA]" at bounding box center [524, 194] width 107 height 26
click at [493, 148] on input "SPINOZAHOF 32" at bounding box center [524, 135] width 107 height 26
type input "32 Spinozahof"
click at [471, 208] on input "[GEOGRAPHIC_DATA]" at bounding box center [524, 194] width 107 height 26
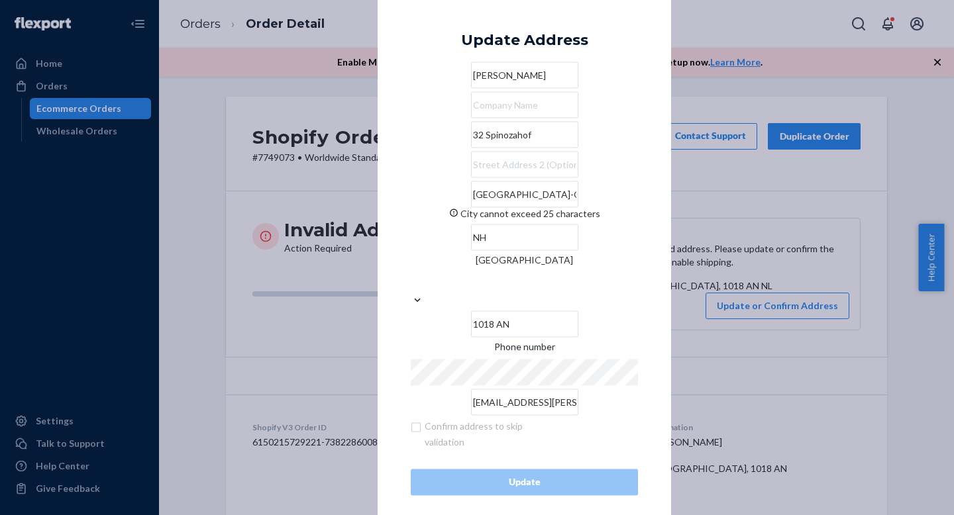
click at [509, 208] on input "[GEOGRAPHIC_DATA]" at bounding box center [524, 194] width 107 height 26
drag, startPoint x: 291, startPoint y: 160, endPoint x: 245, endPoint y: 160, distance: 46.4
click at [240, 160] on div "× Update Address [PERSON_NAME] [GEOGRAPHIC_DATA] cannot exceed 25 characters Ne…" at bounding box center [477, 257] width 954 height 515
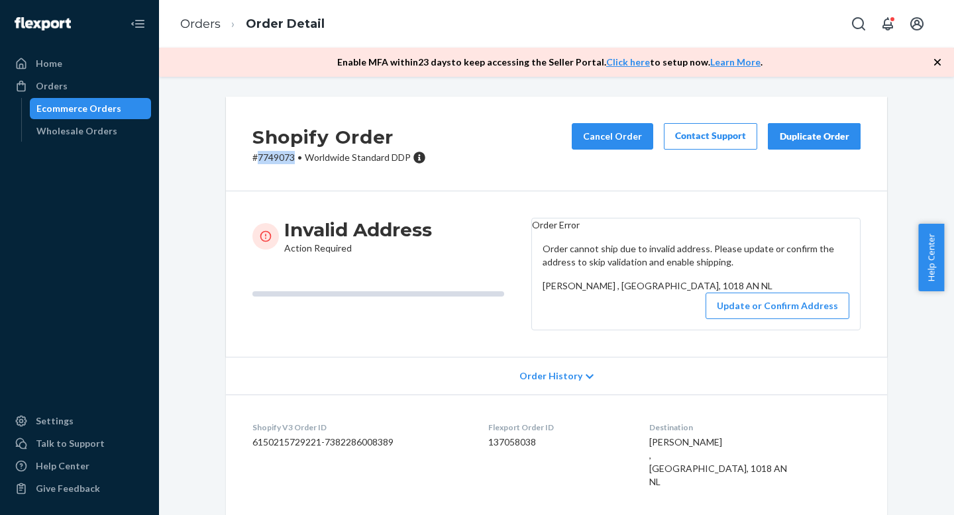
copy p "7749073"
drag, startPoint x: 293, startPoint y: 156, endPoint x: 254, endPoint y: 155, distance: 39.1
click at [254, 155] on p "# 7749073 • Worldwide Standard DDP" at bounding box center [339, 157] width 174 height 13
click at [778, 319] on button "Update or Confirm Address" at bounding box center [777, 306] width 144 height 26
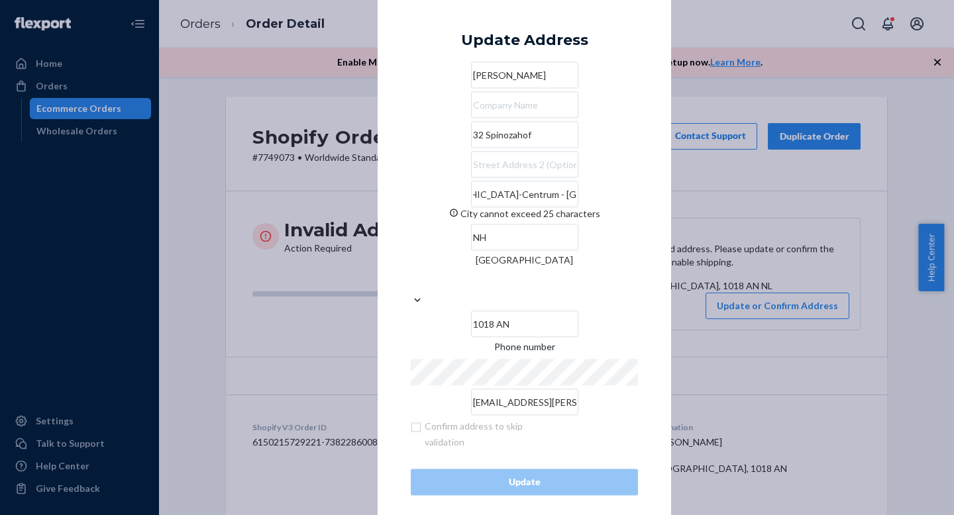
scroll to position [0, 62]
drag, startPoint x: 462, startPoint y: 232, endPoint x: 511, endPoint y: 232, distance: 49.0
click at [511, 208] on input "[GEOGRAPHIC_DATA]-Centrum - [GEOGRAPHIC_DATA]" at bounding box center [524, 194] width 107 height 26
click at [471, 208] on input "[GEOGRAPHIC_DATA]-Centrum - [GEOGRAPHIC_DATA]" at bounding box center [524, 194] width 107 height 26
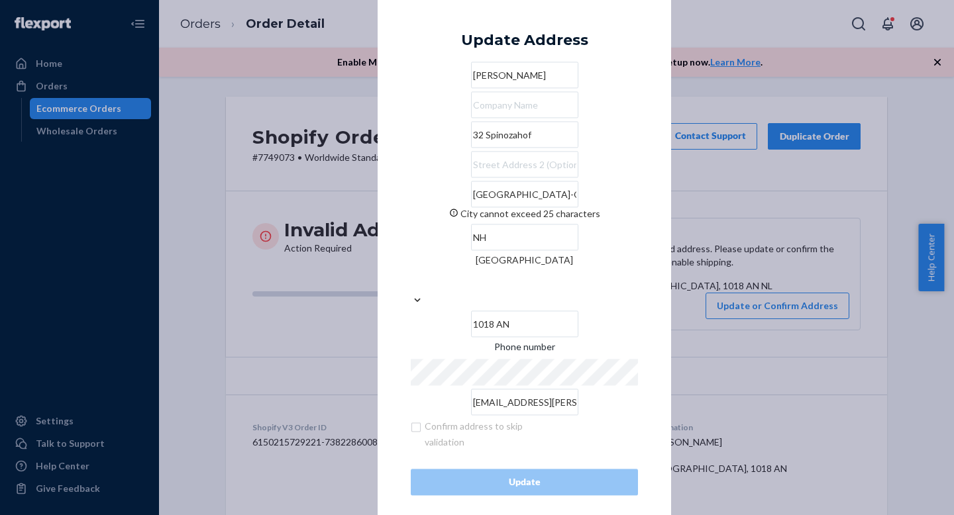
drag, startPoint x: 446, startPoint y: 232, endPoint x: 364, endPoint y: 222, distance: 82.8
click at [364, 222] on div "× Update Address [PERSON_NAME] [GEOGRAPHIC_DATA] - [GEOGRAPHIC_DATA] cannot exc…" at bounding box center [477, 257] width 954 height 515
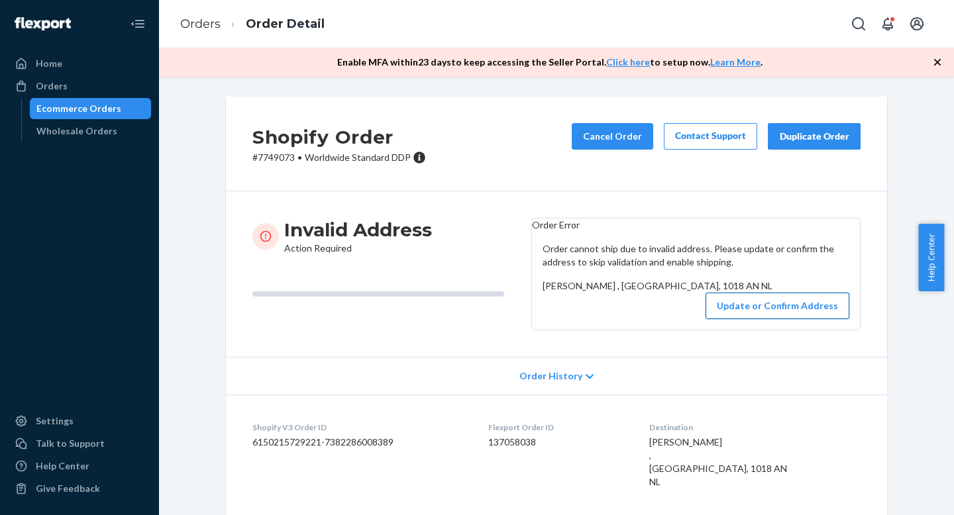
click at [778, 319] on button "Update or Confirm Address" at bounding box center [777, 306] width 144 height 26
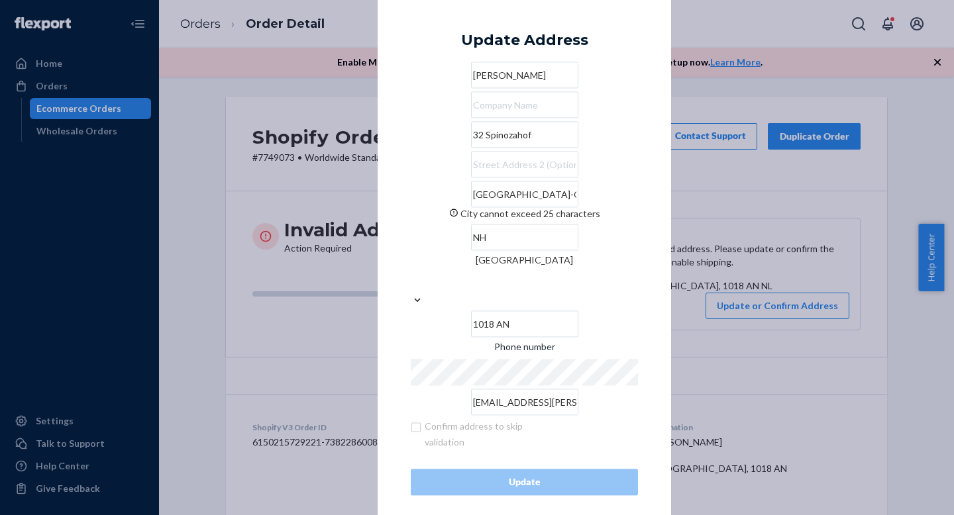
click at [487, 208] on input "[GEOGRAPHIC_DATA]-Centrum - [GEOGRAPHIC_DATA]" at bounding box center [524, 194] width 107 height 26
drag, startPoint x: 462, startPoint y: 230, endPoint x: 540, endPoint y: 230, distance: 78.2
click at [540, 230] on div "[GEOGRAPHIC_DATA]-Centrum - [GEOGRAPHIC_DATA] cannot exceed 25 characters NH Ne…" at bounding box center [524, 259] width 227 height 156
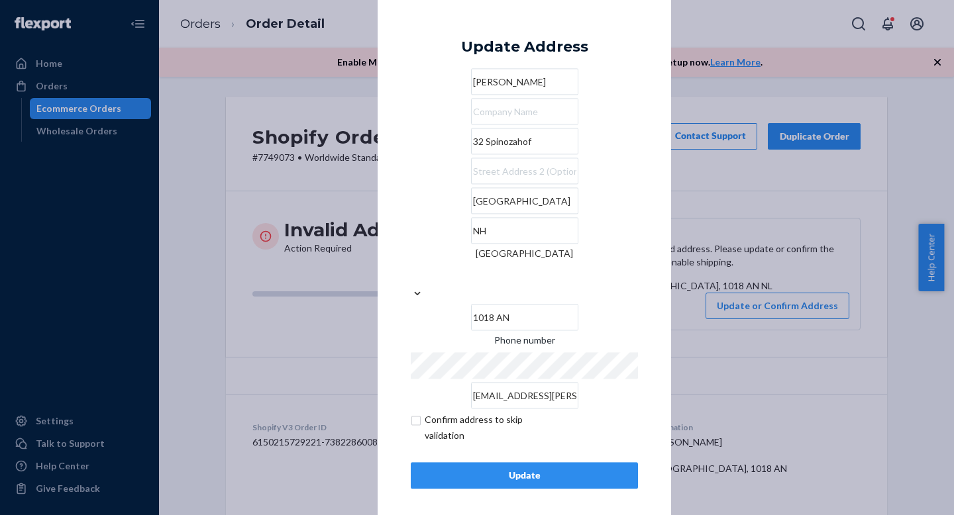
type input "[GEOGRAPHIC_DATA]"
click at [417, 413] on input "checkbox" at bounding box center [488, 429] width 154 height 32
checkbox input "true"
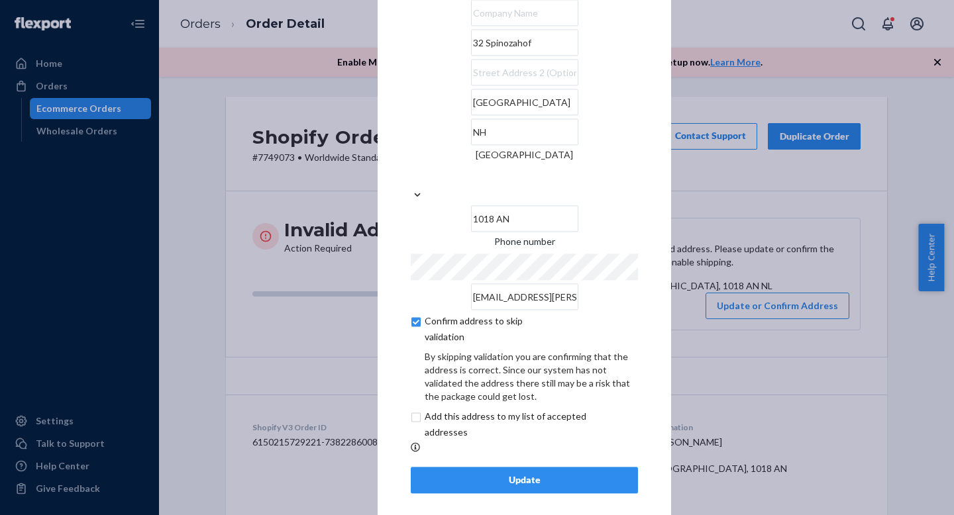
scroll to position [48, 0]
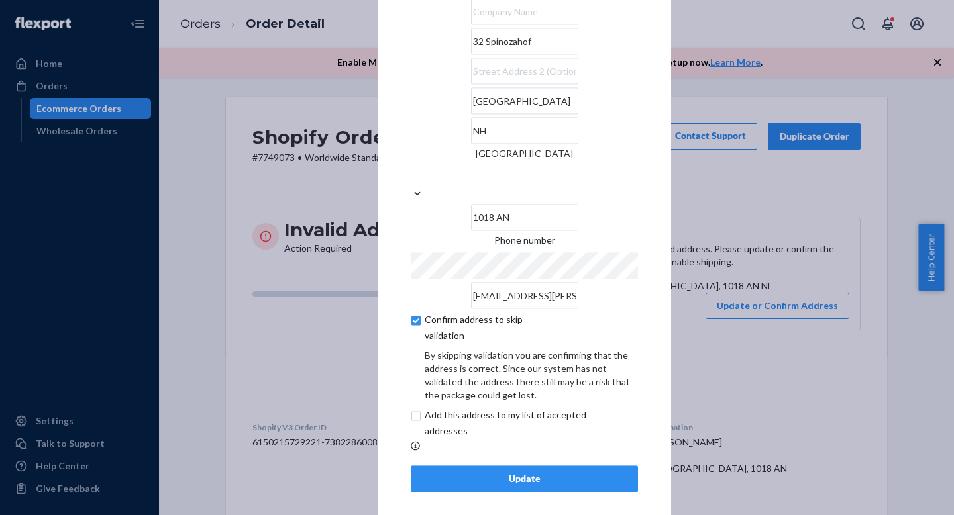
click at [527, 473] on div "Update" at bounding box center [524, 479] width 205 height 13
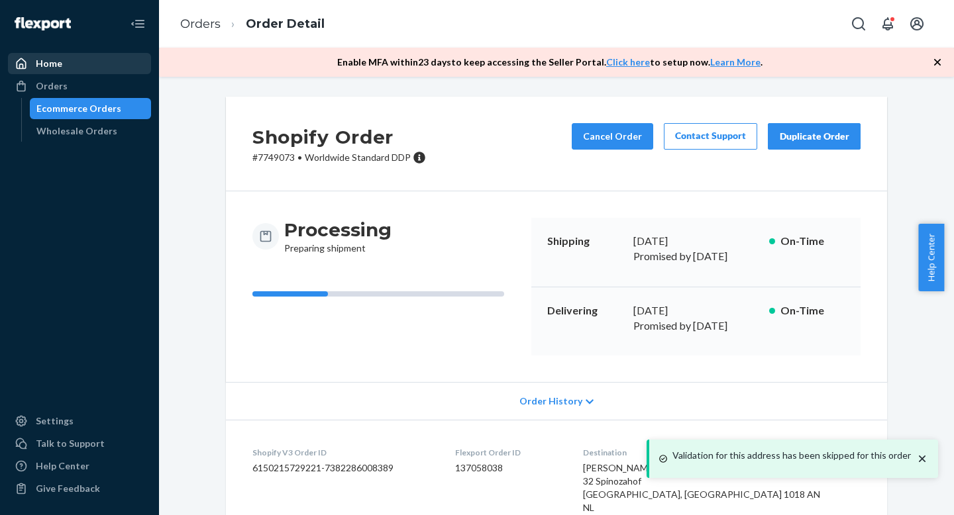
click at [39, 64] on div "Home" at bounding box center [49, 63] width 26 height 13
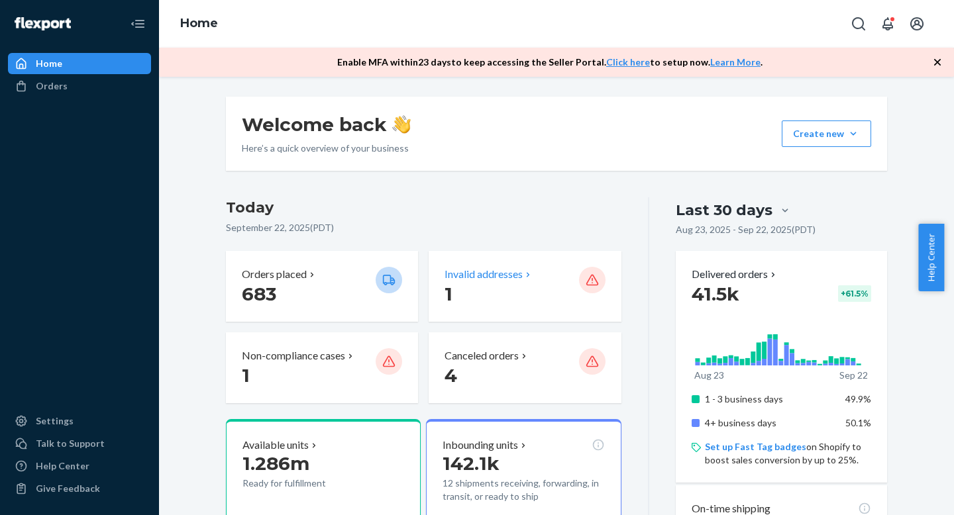
click at [475, 278] on p "Invalid addresses" at bounding box center [483, 274] width 78 height 15
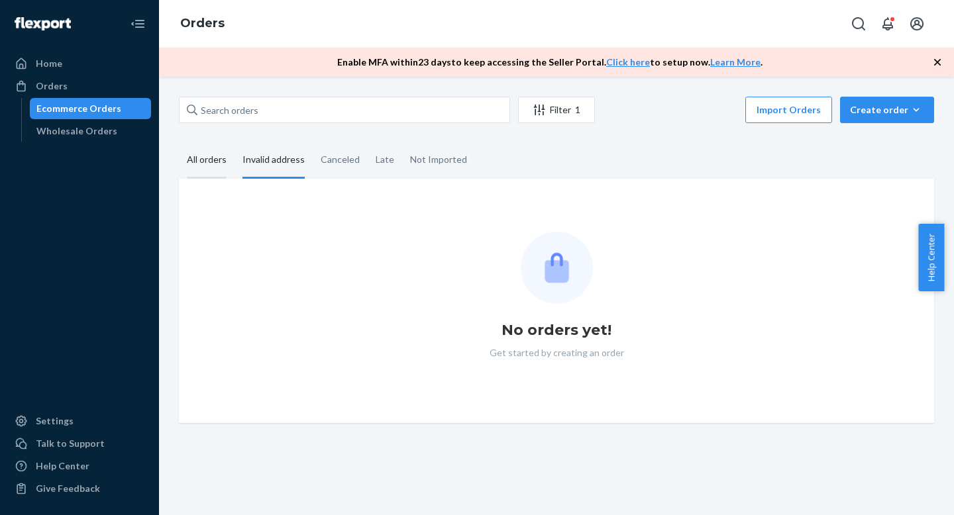
click at [196, 162] on div "All orders" at bounding box center [207, 160] width 40 height 36
click at [179, 142] on input "All orders" at bounding box center [179, 142] width 0 height 0
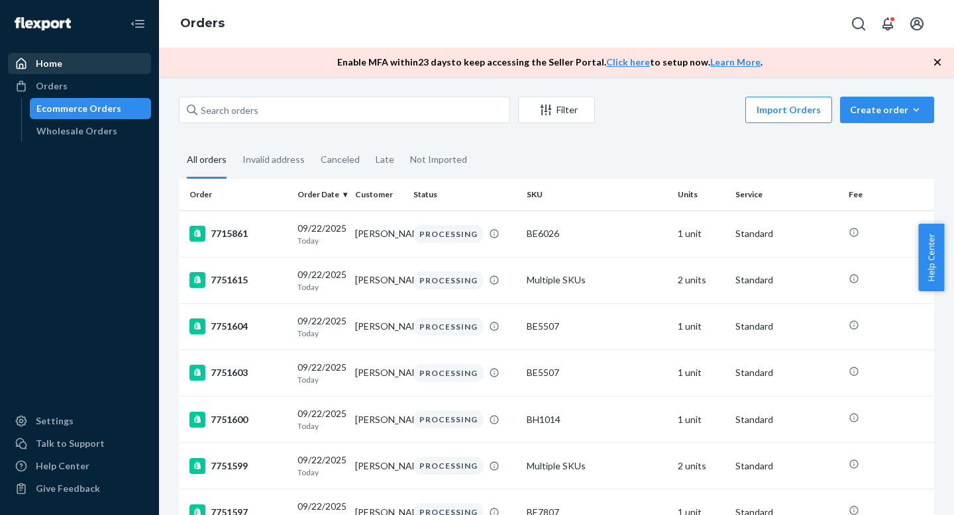
click at [95, 65] on div "Home" at bounding box center [79, 63] width 140 height 19
